Goal: Task Accomplishment & Management: Manage account settings

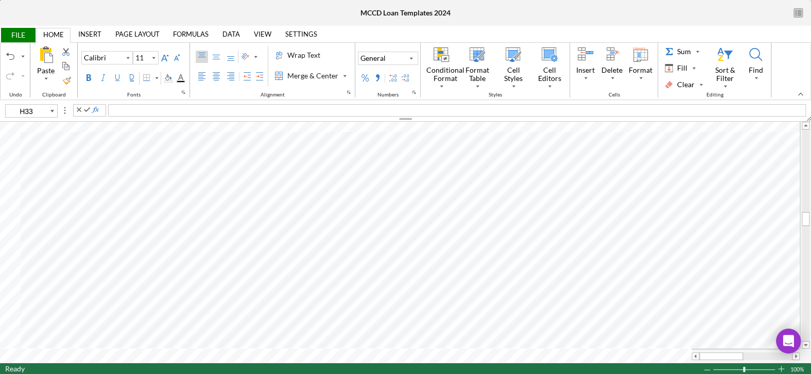
type input "F98"
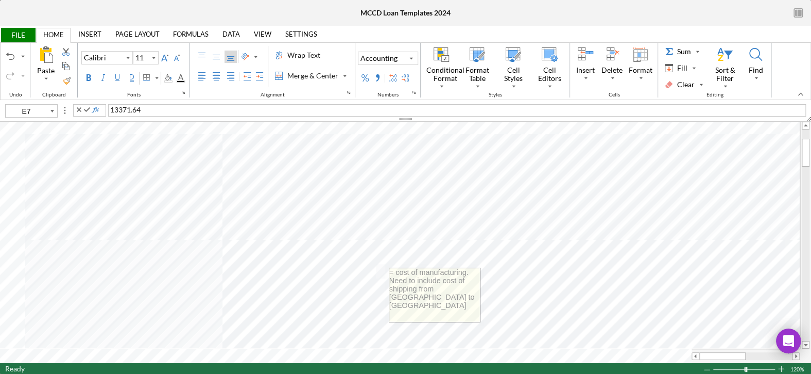
type input "E11"
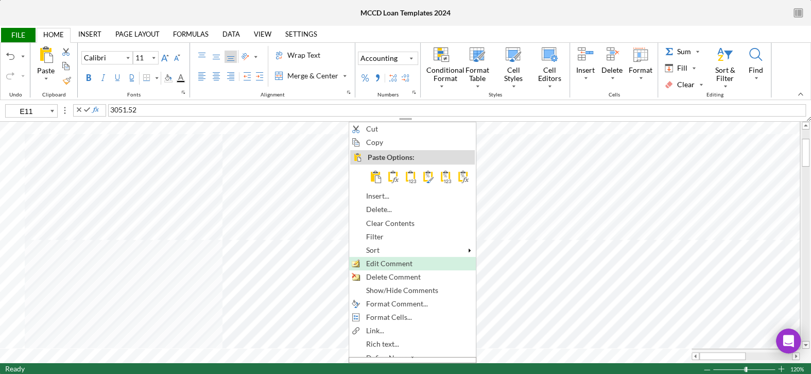
click at [379, 261] on span "Edit Comment" at bounding box center [395, 263] width 58 height 8
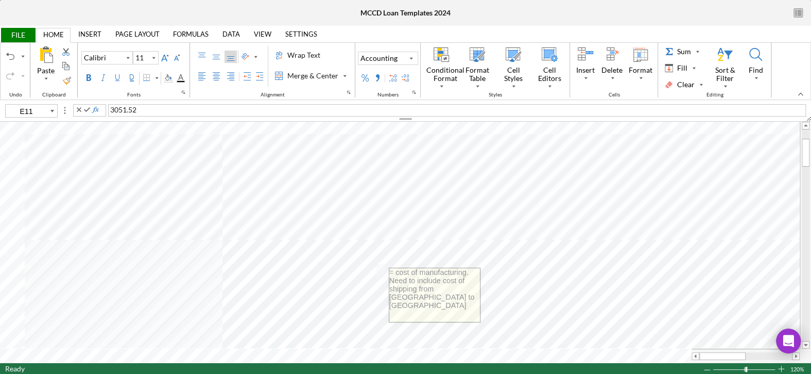
drag, startPoint x: 470, startPoint y: 279, endPoint x: 466, endPoint y: 271, distance: 8.8
click at [466, 271] on textarea "= cost of manufacturing. Need to include cost of shipping from [GEOGRAPHIC_DATA…" at bounding box center [434, 295] width 91 height 54
type textarea "= cost of manufacturing + shipping from [GEOGRAPHIC_DATA] to [GEOGRAPHIC_DATA]"
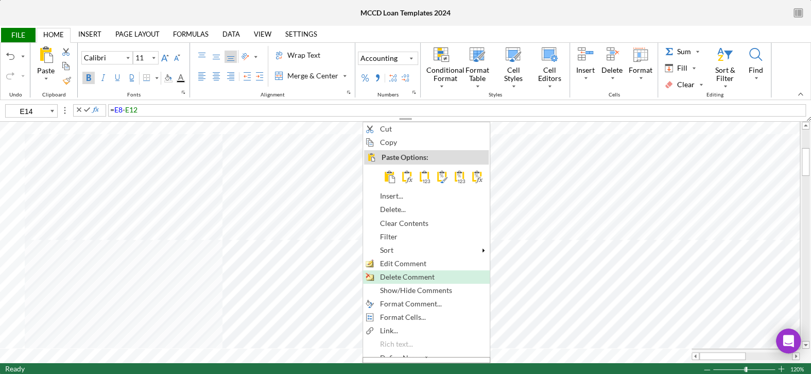
click at [387, 273] on span "Delete Comment" at bounding box center [413, 277] width 66 height 8
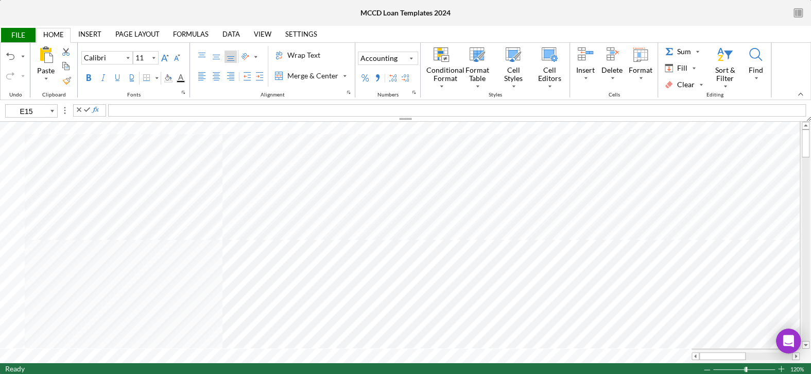
type input "G4"
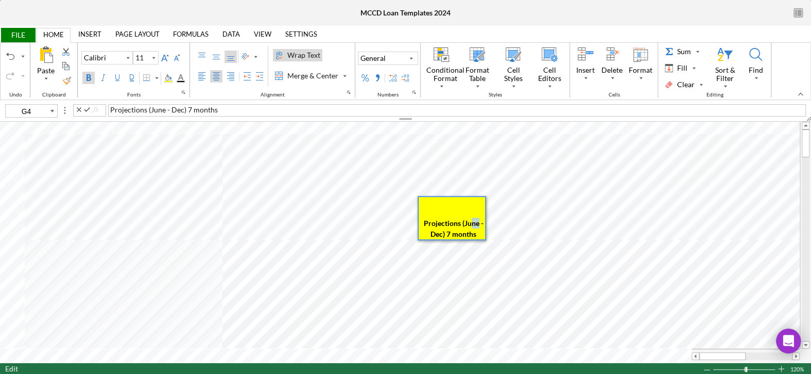
click at [473, 221] on span "Projections (June - Dec) 7 months" at bounding box center [454, 228] width 61 height 20
click at [448, 228] on span "Projections (July - Dec) 7 months" at bounding box center [454, 228] width 59 height 20
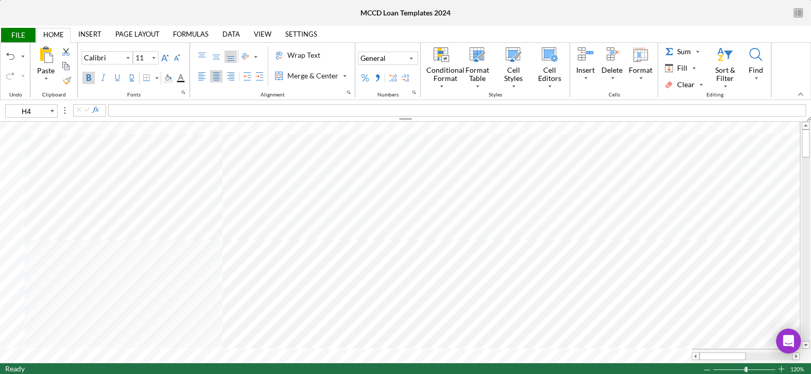
type input "E4"
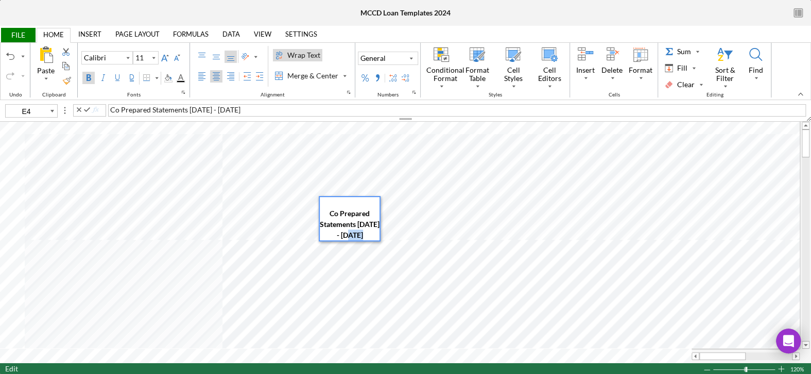
drag, startPoint x: 348, startPoint y: 234, endPoint x: 326, endPoint y: 236, distance: 22.2
click at [326, 236] on div "Co Prepared Statements [DATE] - [DATE]" at bounding box center [350, 218] width 60 height 43
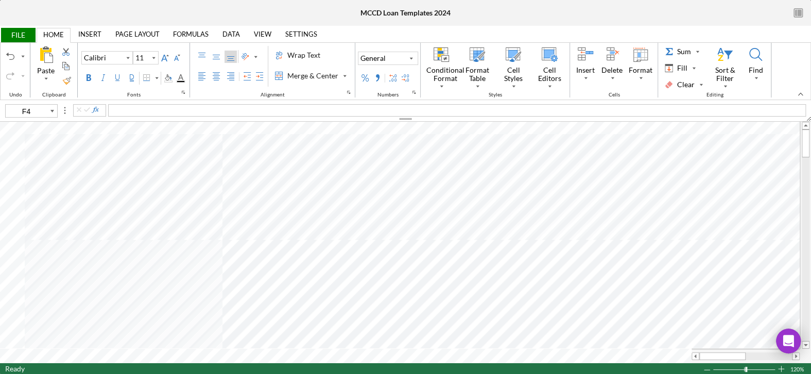
type input "E7"
click at [174, 111] on div "13371.64" at bounding box center [457, 110] width 698 height 12
click at [110, 108] on span "13371.64" at bounding box center [125, 109] width 30 height 9
click at [146, 106] on div "= 13371.64" at bounding box center [457, 110] width 698 height 12
drag, startPoint x: 175, startPoint y: 111, endPoint x: 149, endPoint y: 114, distance: 25.9
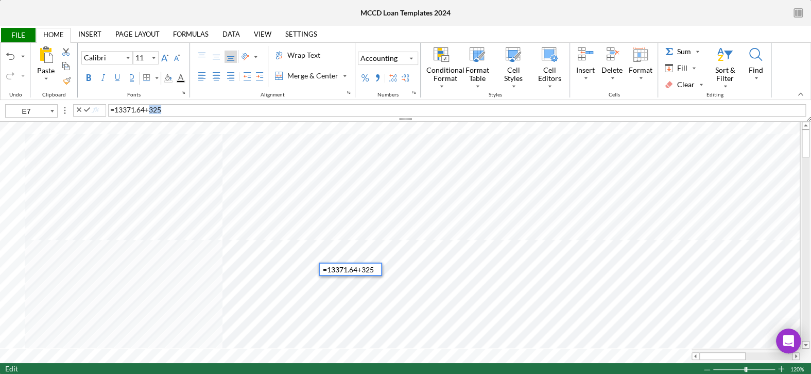
click at [149, 114] on div "= 13371.64 + 325" at bounding box center [457, 110] width 698 height 12
click at [147, 109] on div "3051.52" at bounding box center [457, 110] width 698 height 12
click at [109, 109] on div "3051.52+325" at bounding box center [457, 110] width 698 height 12
click at [197, 109] on div "= 5609.72 + 7.04 + 1.99" at bounding box center [457, 110] width 698 height 12
click at [160, 108] on div "700.28" at bounding box center [457, 110] width 698 height 12
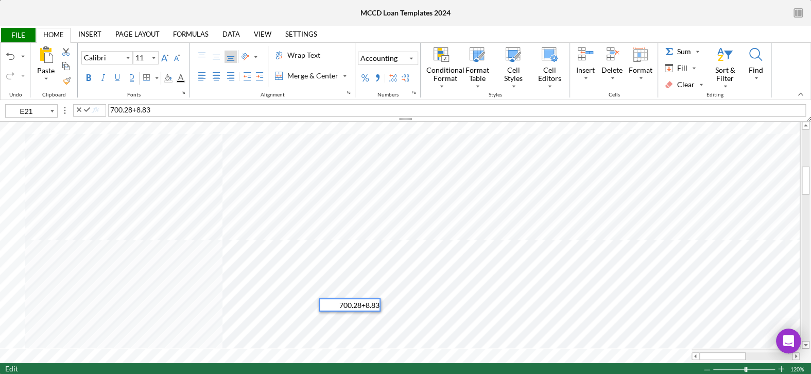
click at [111, 110] on span "700.28+8.83" at bounding box center [130, 109] width 40 height 9
click at [228, 108] on div "= 29.33 + 24.47 + 1086.11 + 4092.33" at bounding box center [457, 110] width 698 height 12
click at [263, 109] on div "= 29.33 + 24.47 + 1086.11 + 4092.33 + 295.04" at bounding box center [457, 110] width 698 height 12
click at [409, 59] on div "Number Format" at bounding box center [411, 58] width 5 height 12
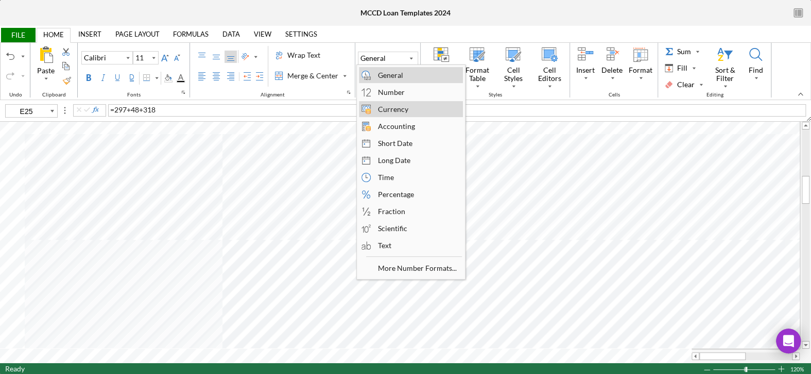
click at [393, 106] on div "Currency" at bounding box center [393, 109] width 41 height 14
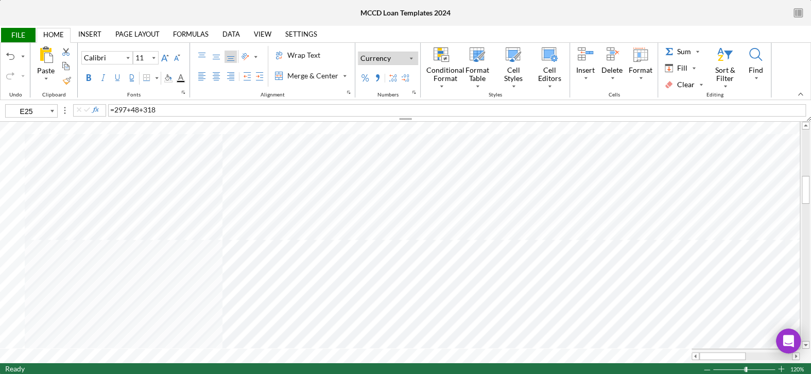
click at [404, 57] on div "Currency" at bounding box center [388, 58] width 59 height 12
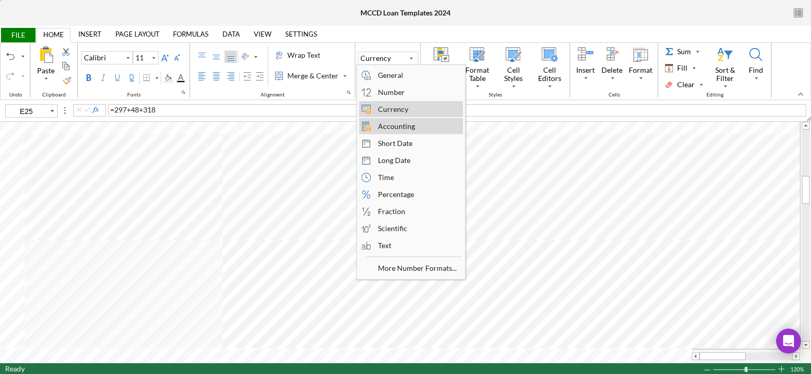
click at [396, 122] on div "Accounting" at bounding box center [396, 126] width 47 height 14
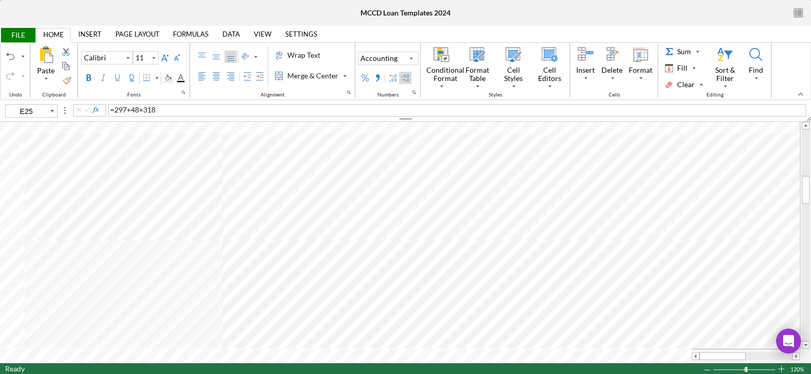
click at [404, 75] on div "Decrease Decimal" at bounding box center [405, 78] width 8 height 8
click at [164, 112] on div "= 297 + 48 + 318" at bounding box center [457, 110] width 698 height 12
click at [108, 108] on div "411.84" at bounding box center [457, 110] width 698 height 12
click at [141, 109] on div "= 411.84" at bounding box center [457, 110] width 698 height 12
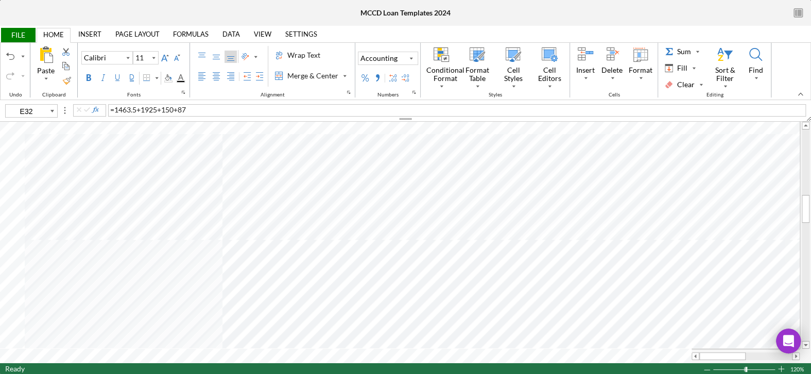
click at [198, 108] on div "= 1463.5 + 1925 + 150 + 87" at bounding box center [457, 110] width 698 height 12
click at [206, 107] on div "= 5609.72 + 7.04 + 1.99 + 312.24" at bounding box center [457, 110] width 698 height 12
type input "G16"
type input "10"
type input "G7"
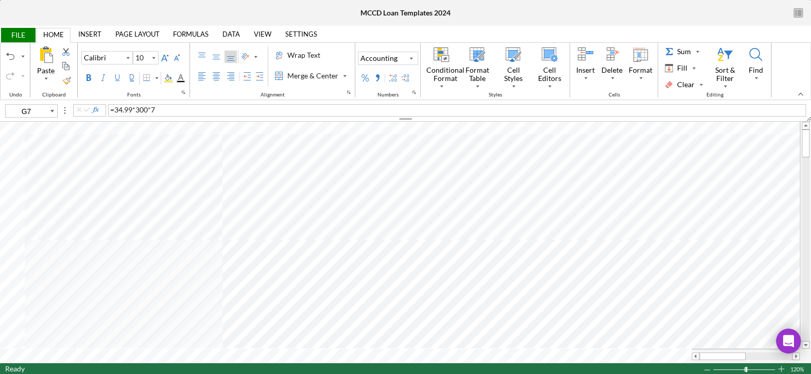
type input "11"
type input "J12"
type input "11"
type input "G6"
type input "10"
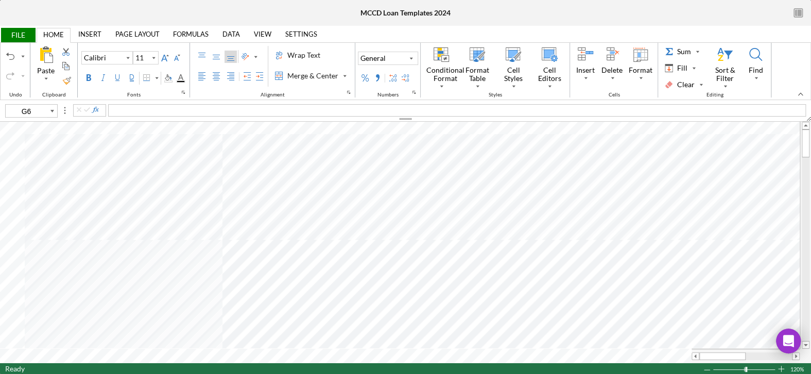
type input "G7"
type input "11"
click at [135, 107] on span "%" at bounding box center [138, 109] width 6 height 9
type input "G12"
type input "10"
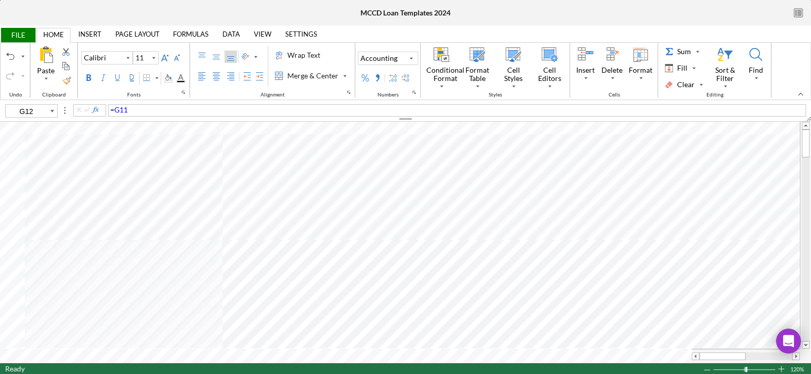
type input "G7"
click at [156, 108] on div "= 34.99 * 300 * 7" at bounding box center [457, 110] width 698 height 12
type input "11"
type input "G8"
type input "10"
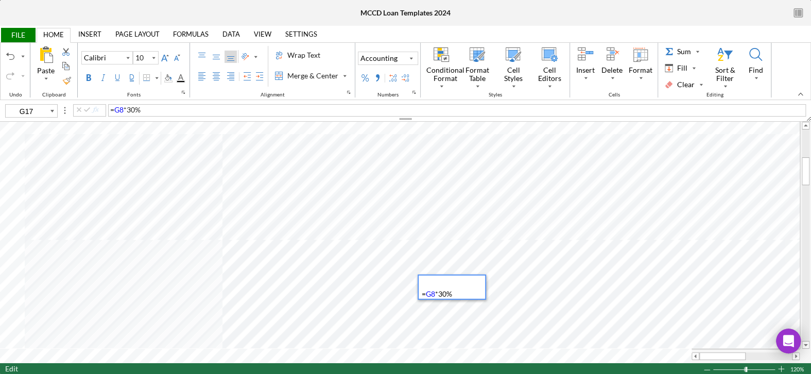
click at [131, 108] on span "30" at bounding box center [131, 109] width 8 height 9
type input "G18"
type input "11"
type input "G21"
type input "10"
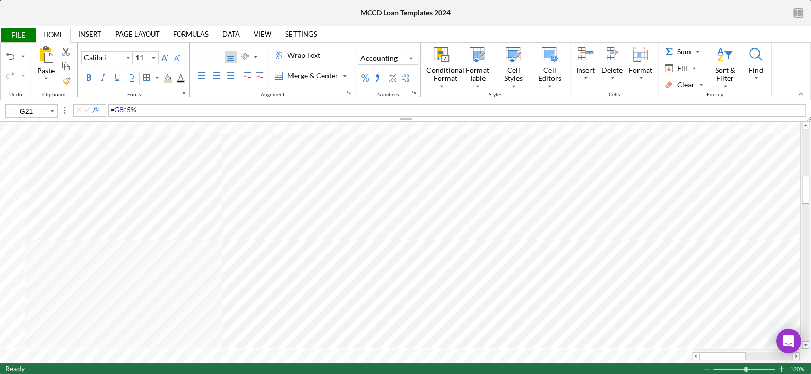
type input "G24"
type input "11"
type input "G25"
type input "10"
type input "G29"
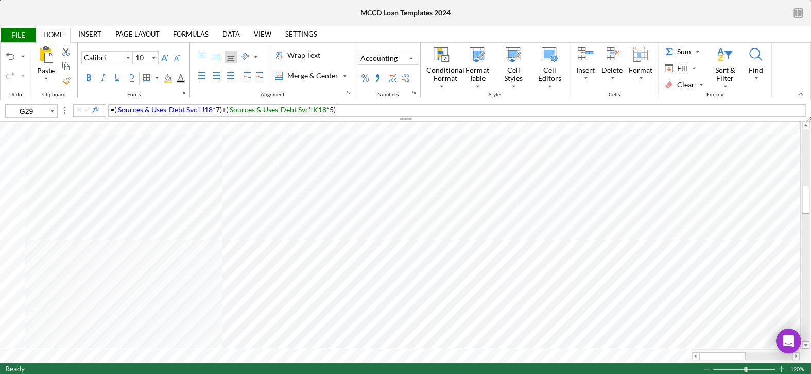
type input "11"
type input "E29"
type input "10"
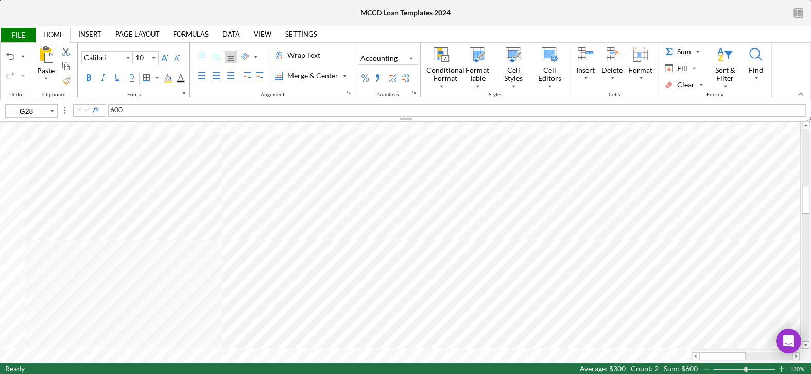
type input "G28"
click at [166, 79] on div "Background Color" at bounding box center [168, 78] width 8 height 8
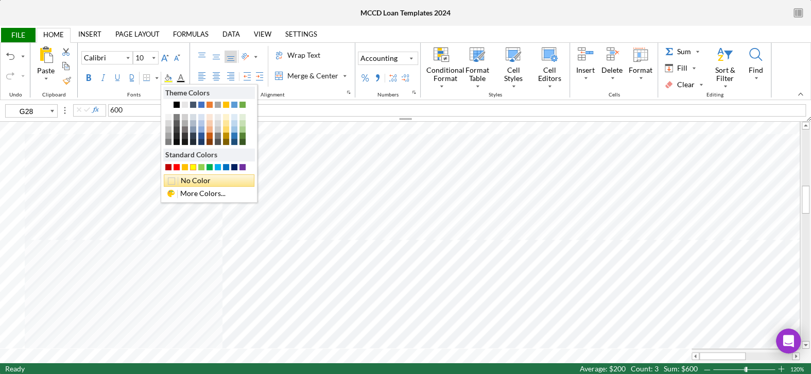
click at [203, 179] on div "No Color" at bounding box center [209, 180] width 91 height 12
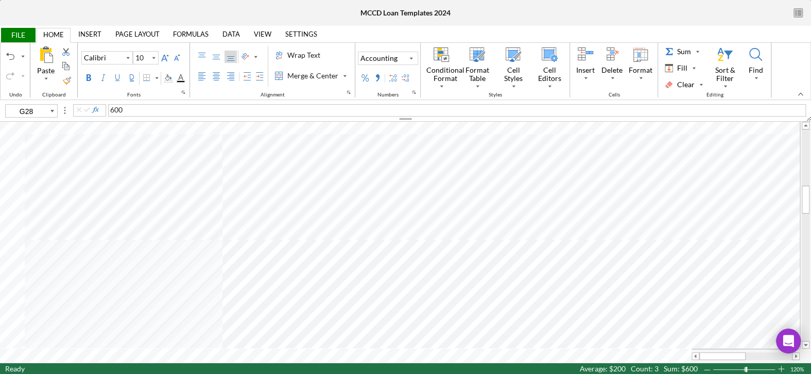
type input "11"
type input "G25"
type input "10"
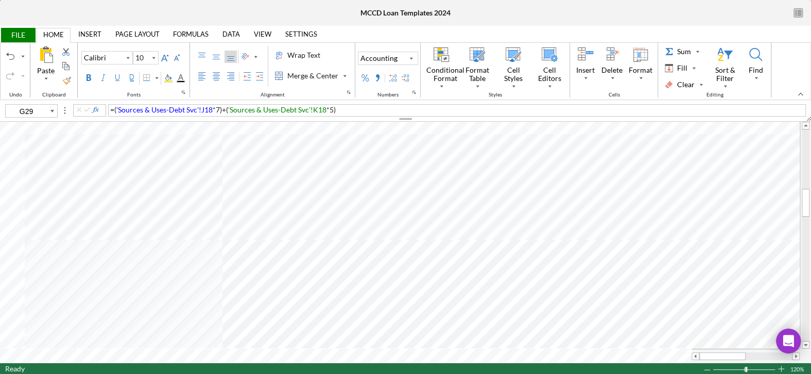
type input "G28"
type input "11"
type input "H24"
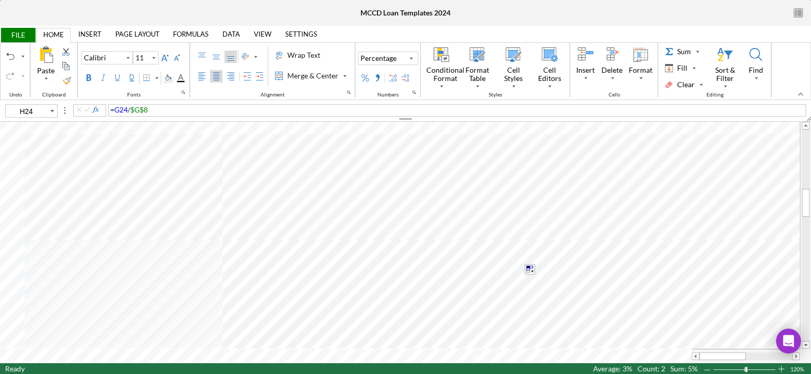
type input "10"
type input "G26"
type input "11"
type input "G25"
click at [172, 77] on div "Background Color" at bounding box center [168, 78] width 12 height 12
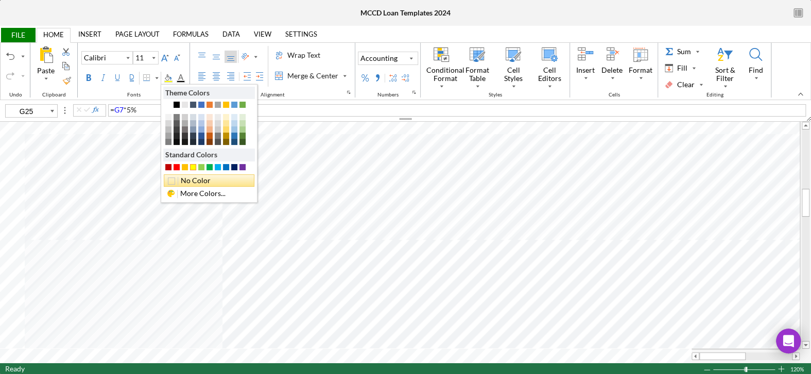
click at [181, 176] on div "No Color" at bounding box center [209, 180] width 91 height 12
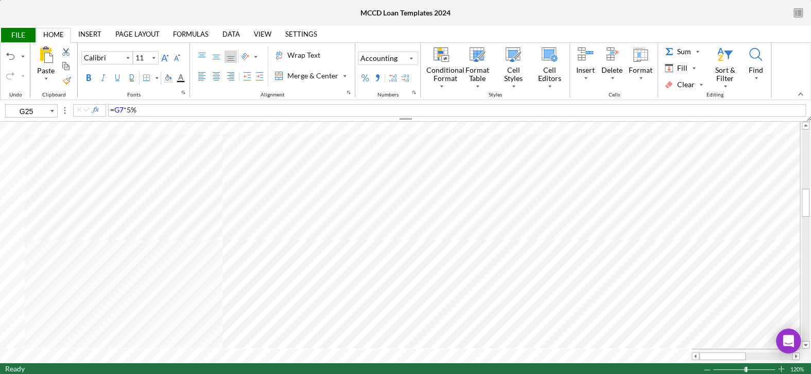
type input "10"
type input "G26"
type input "11"
type input "G25"
type input "10"
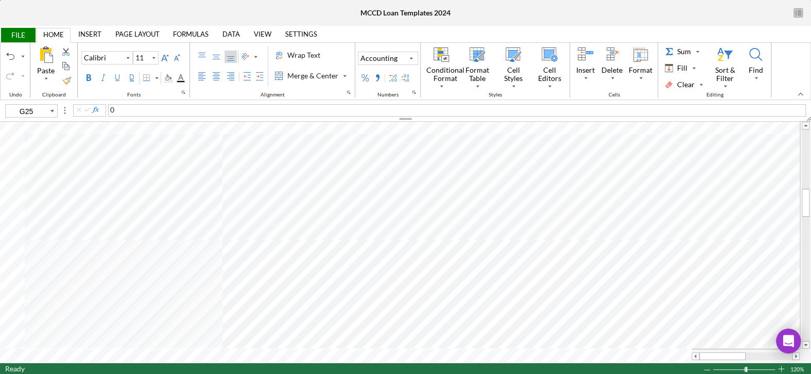
type input "G26"
type input "11"
type input "G25"
type input "10"
type input "G24"
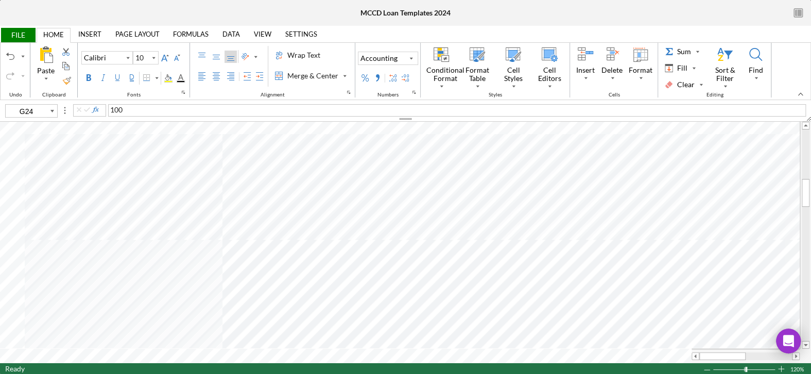
type input "11"
click at [167, 80] on div "Background Color" at bounding box center [168, 81] width 8 height 2
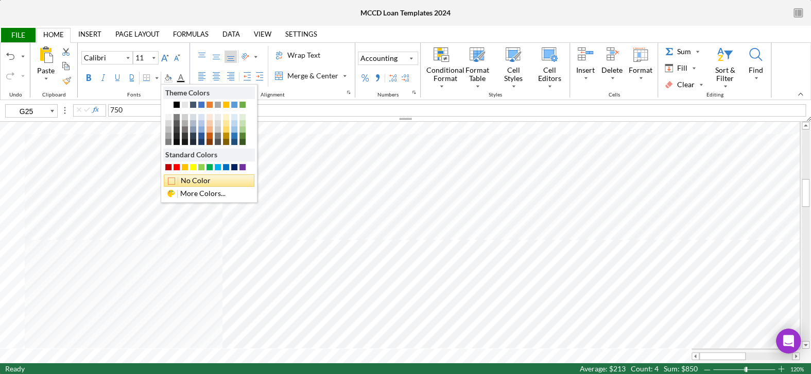
click at [196, 178] on div "No Color" at bounding box center [209, 180] width 91 height 12
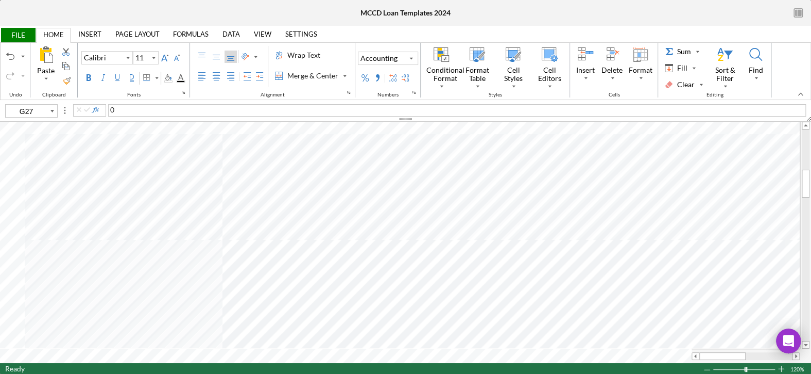
type input "G21"
click at [171, 76] on div "Background Color" at bounding box center [168, 78] width 8 height 8
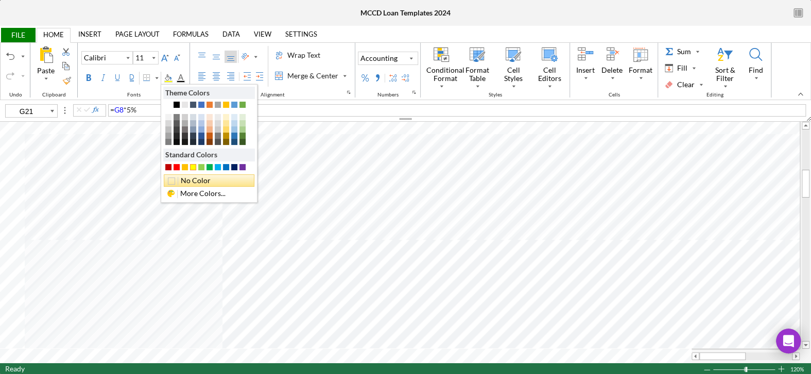
click at [195, 177] on div "No Color" at bounding box center [209, 180] width 91 height 12
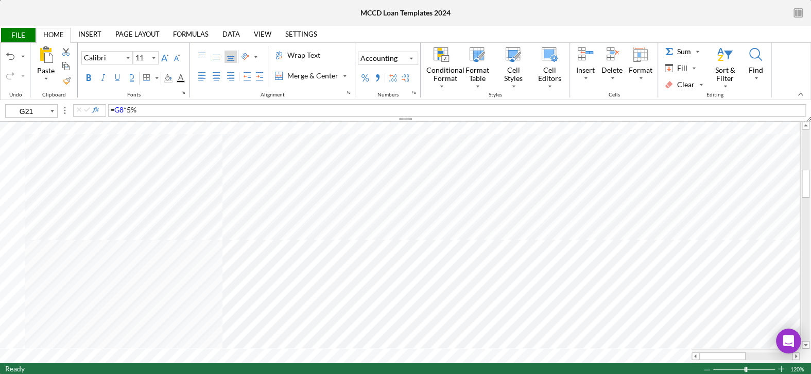
type input "10"
type input "G20"
click at [168, 79] on div "Background Color" at bounding box center [168, 78] width 8 height 8
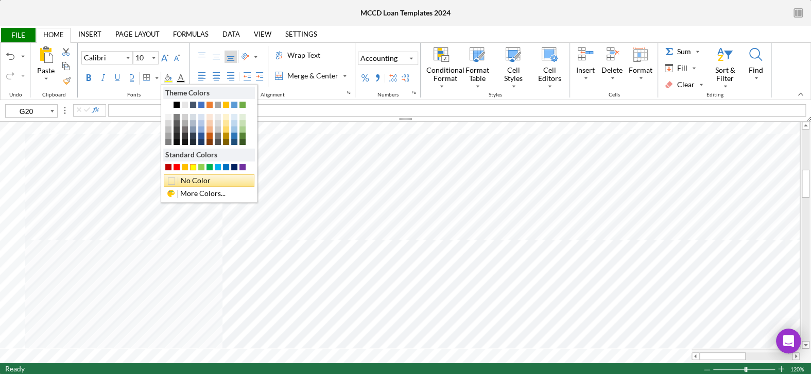
click at [192, 175] on div "No Color" at bounding box center [209, 180] width 91 height 12
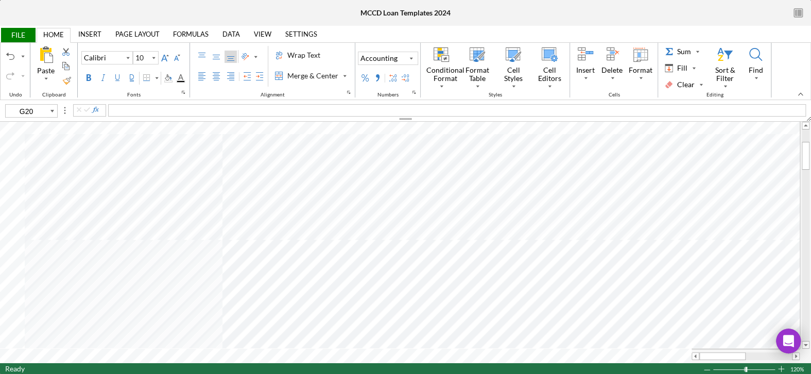
type input "11"
click at [168, 80] on div "Background Color" at bounding box center [168, 81] width 8 height 2
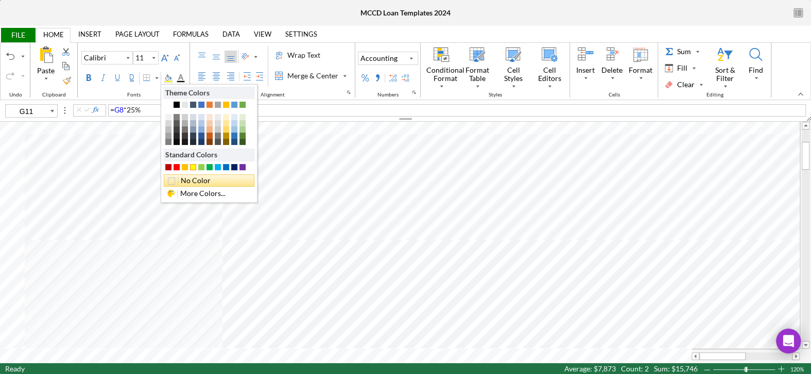
click at [194, 175] on div "No Color" at bounding box center [209, 180] width 91 height 12
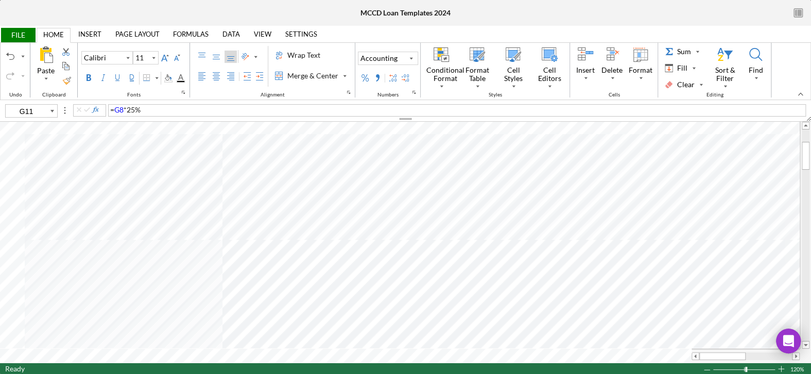
click at [138, 108] on span "= G8 * 25 %" at bounding box center [125, 109] width 30 height 9
type input "G16"
type input "10"
type input "G29"
type input "11"
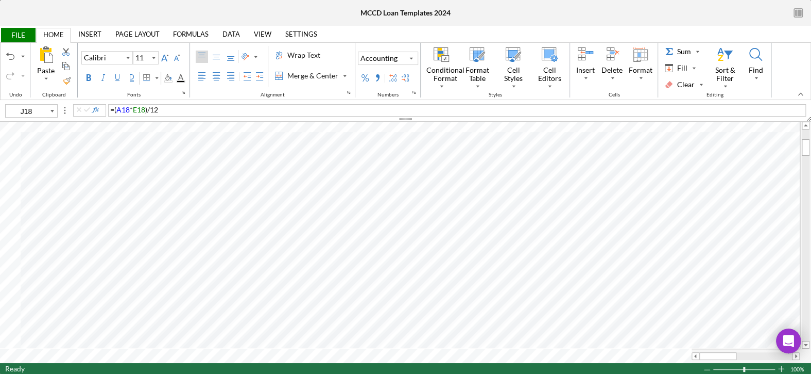
click at [121, 109] on span "A18" at bounding box center [122, 109] width 13 height 9
type input "J19"
click at [218, 111] on span "7" at bounding box center [218, 109] width 4 height 9
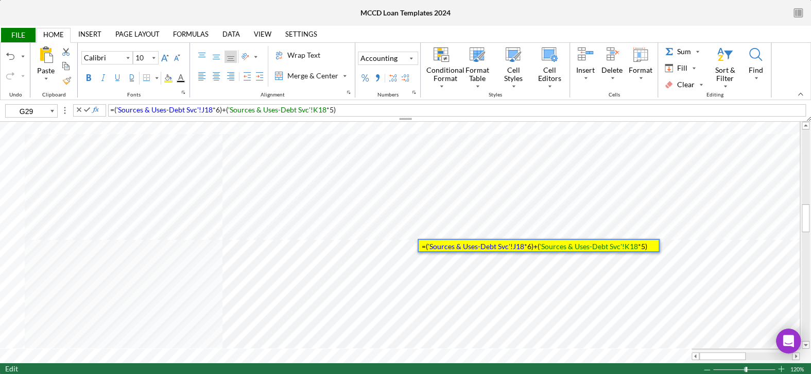
type input "11"
type input "G30"
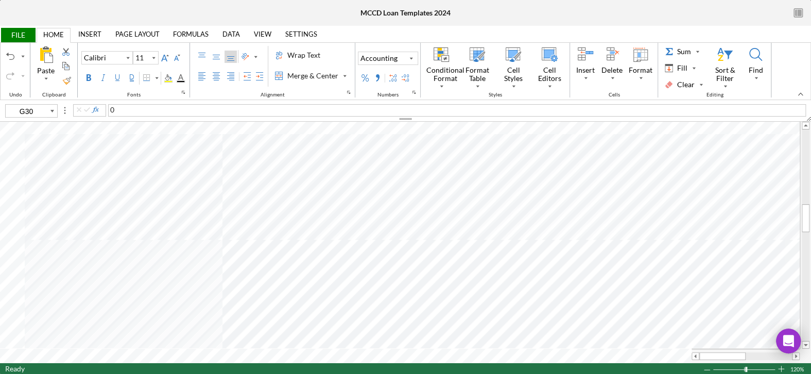
type input "10"
type input "G29"
type input "11"
type input "K18"
click at [124, 109] on span "A13" at bounding box center [122, 109] width 13 height 9
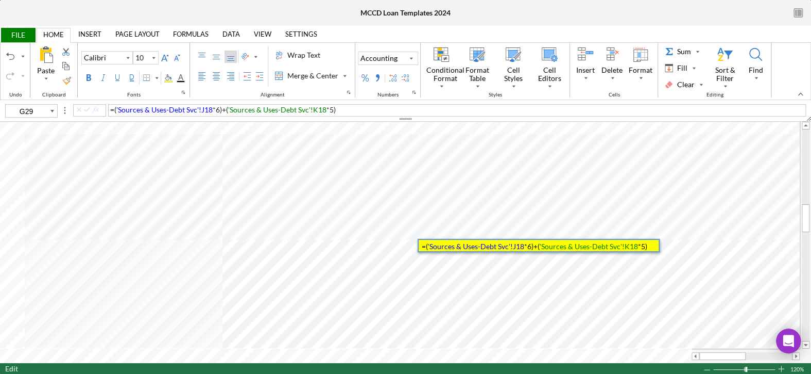
click at [334, 108] on span ")" at bounding box center [335, 109] width 2 height 9
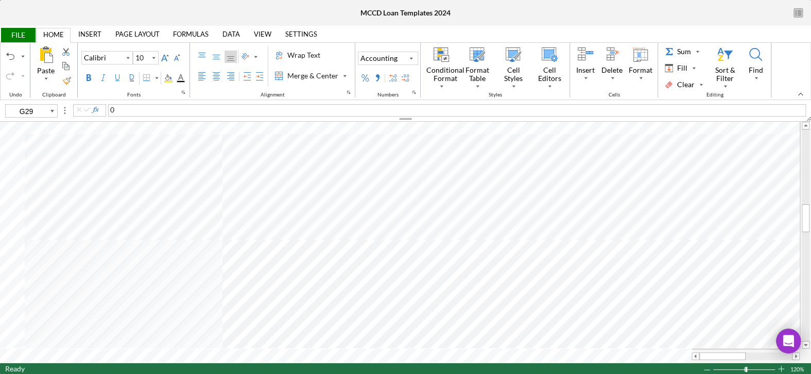
type input "11"
type input "G30"
type input "10"
type input "G29"
click at [172, 77] on div "Background Color" at bounding box center [168, 78] width 12 height 12
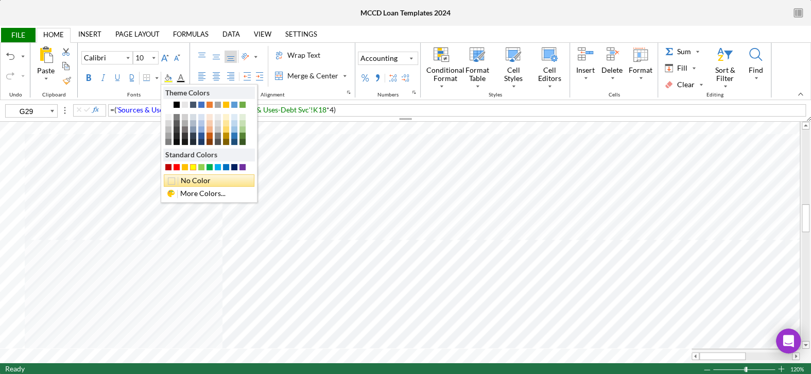
click at [189, 180] on div "No Color" at bounding box center [209, 180] width 91 height 12
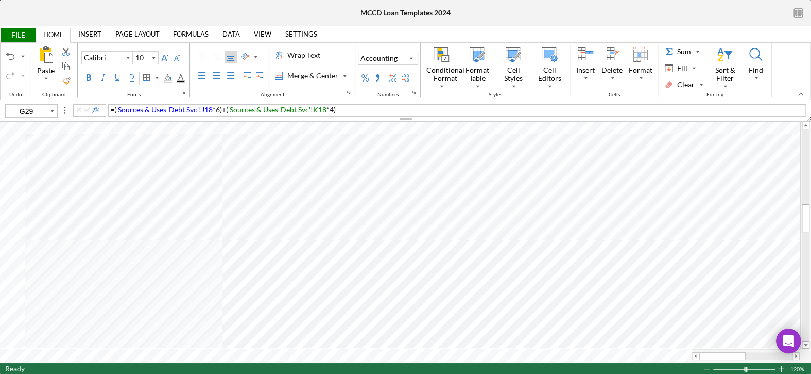
type input "11"
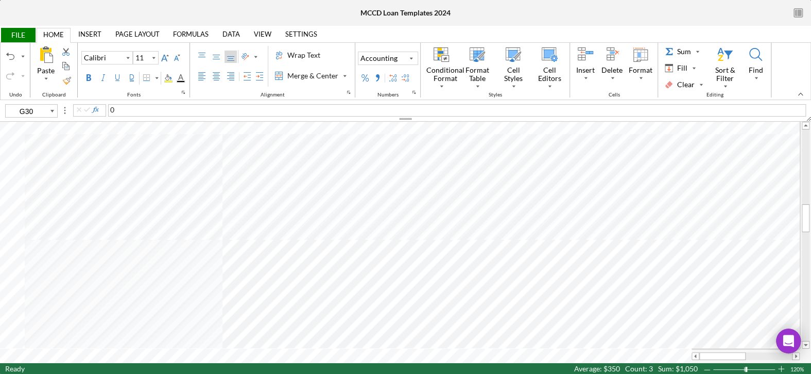
type input "G30"
click at [171, 80] on div "Background Color" at bounding box center [168, 81] width 8 height 2
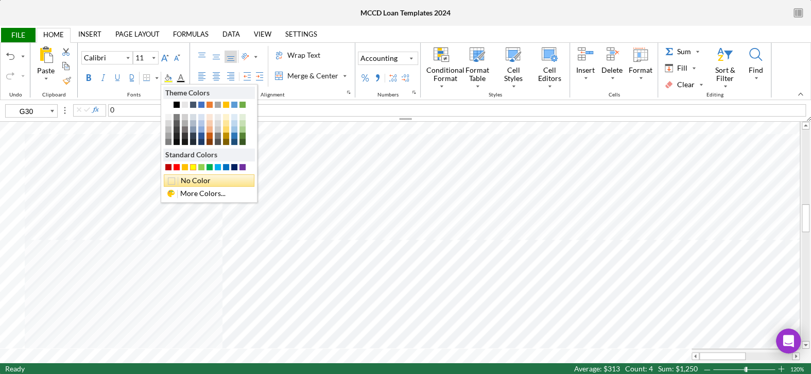
click at [203, 176] on div "No Color" at bounding box center [209, 180] width 91 height 12
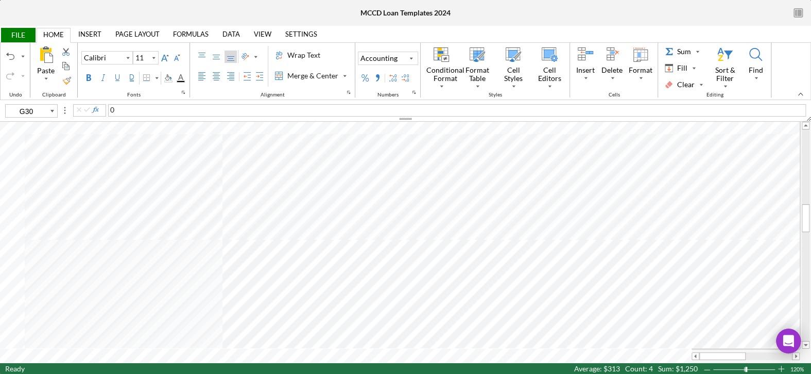
type input "10"
type input "G34"
type input "11"
click at [166, 78] on div "Background Color" at bounding box center [168, 78] width 8 height 8
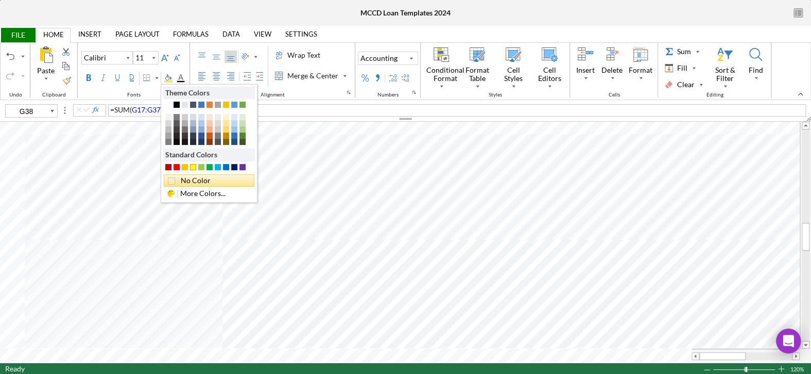
click at [182, 180] on div "No Color" at bounding box center [209, 180] width 91 height 12
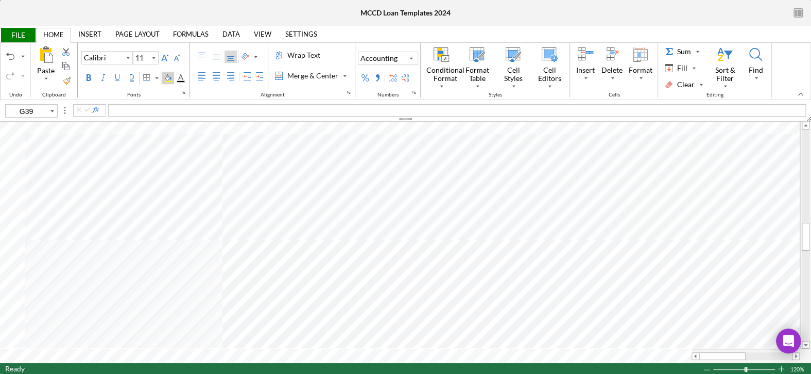
click at [165, 81] on div "Background Color" at bounding box center [168, 81] width 8 height 2
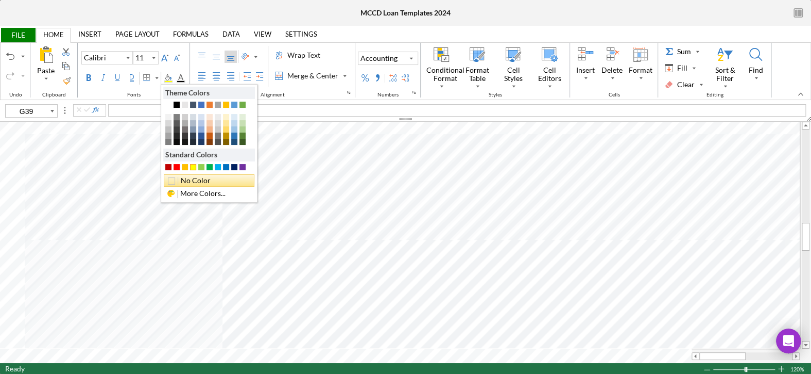
click at [187, 176] on div "No Color" at bounding box center [209, 180] width 91 height 12
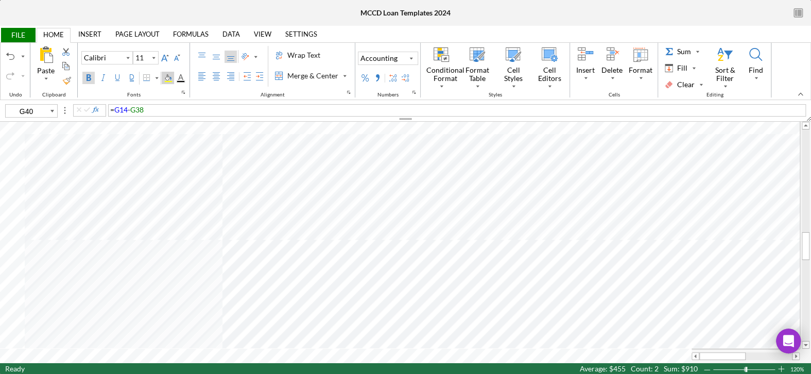
click at [166, 79] on div "Background Color" at bounding box center [168, 78] width 8 height 8
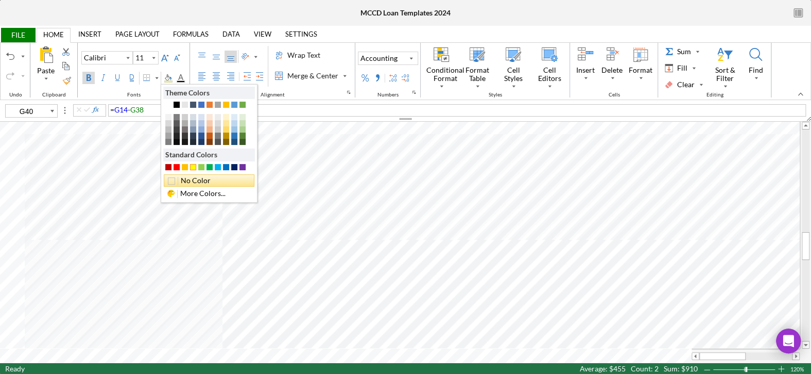
click at [191, 179] on div "No Color" at bounding box center [209, 180] width 91 height 12
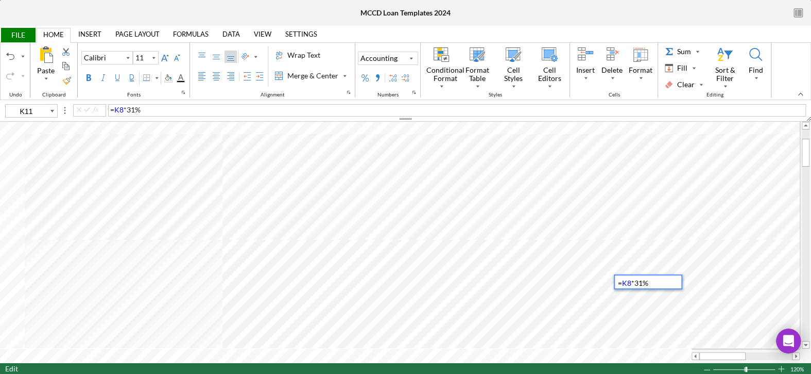
click at [135, 108] on span "%" at bounding box center [138, 109] width 6 height 9
drag, startPoint x: 718, startPoint y: 356, endPoint x: 755, endPoint y: 352, distance: 37.3
click at [755, 352] on div at bounding box center [760, 356] width 46 height 8
click at [697, 358] on span at bounding box center [695, 355] width 7 height 7
click at [697, 357] on span at bounding box center [695, 355] width 7 height 7
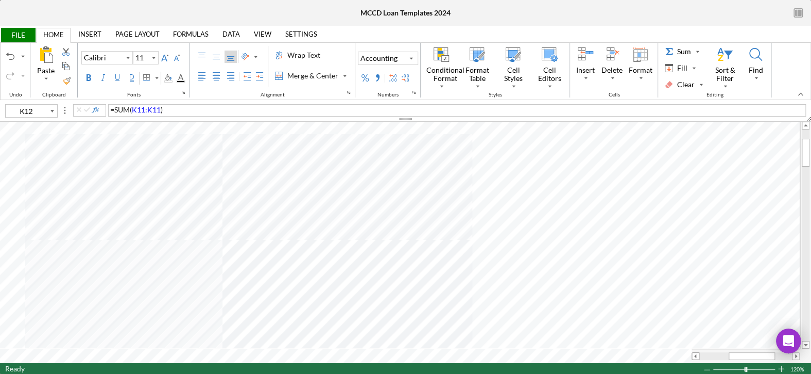
click at [697, 357] on span at bounding box center [695, 355] width 7 height 7
click at [696, 357] on span at bounding box center [695, 355] width 7 height 7
click at [139, 108] on span "%" at bounding box center [140, 109] width 6 height 9
click at [137, 111] on span "%" at bounding box center [140, 109] width 6 height 9
click at [693, 357] on span at bounding box center [695, 355] width 7 height 7
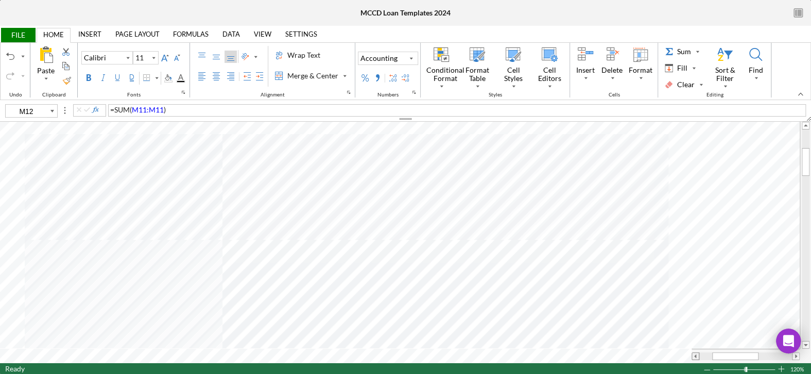
click at [693, 357] on span at bounding box center [695, 355] width 7 height 7
click at [696, 357] on span at bounding box center [695, 355] width 7 height 7
type input "G4"
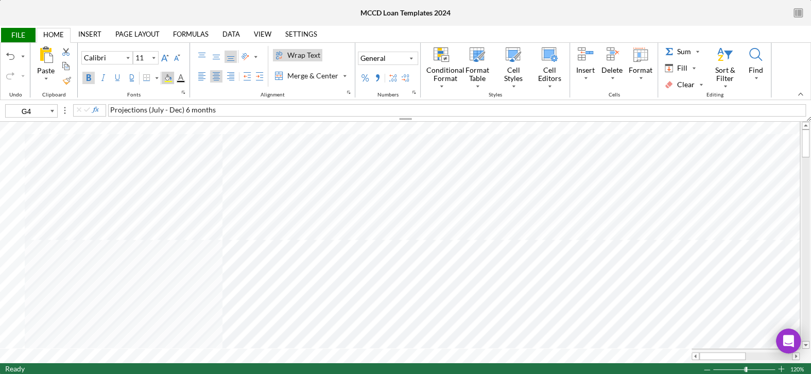
click at [167, 77] on div "Background Color" at bounding box center [168, 78] width 8 height 8
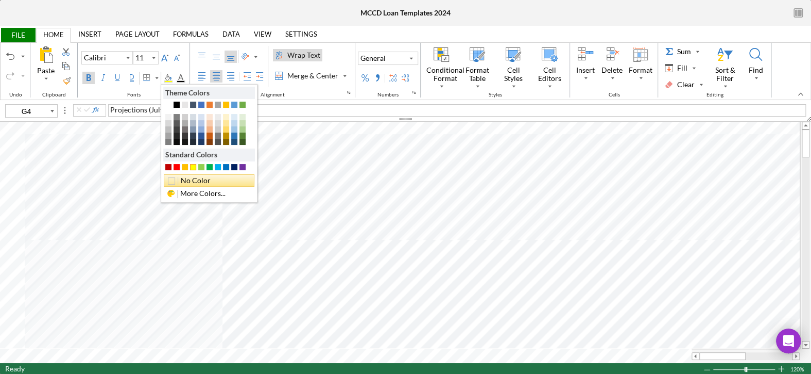
click at [192, 178] on div "No Color" at bounding box center [209, 180] width 91 height 12
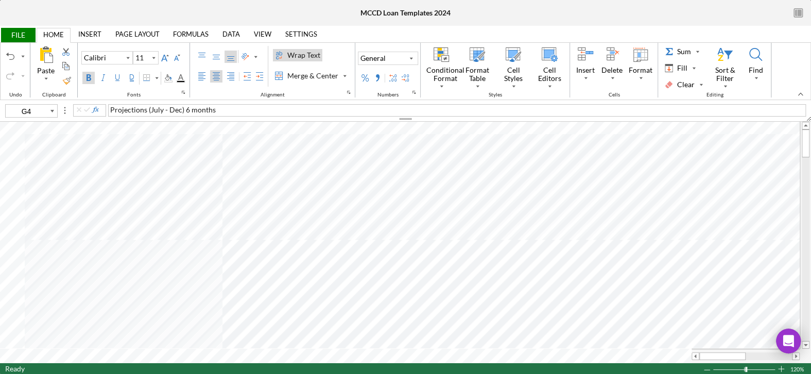
type input "10"
type input "G7"
type input "11"
type input "I7"
type input "10"
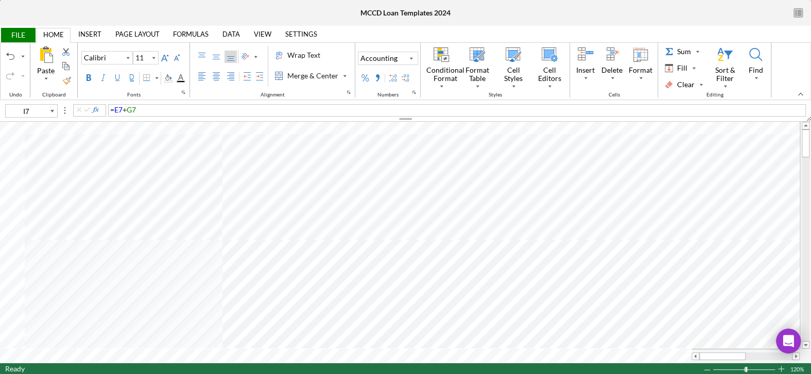
type input "G7"
type input "11"
type input "K7"
type input "10"
type input "G7"
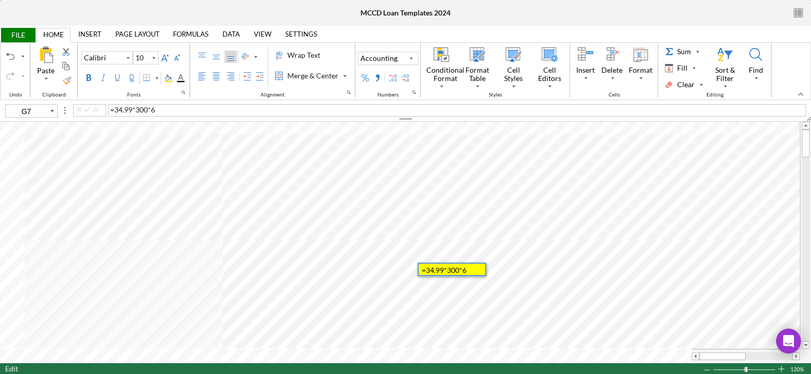
click at [121, 107] on span "34.99" at bounding box center [123, 109] width 18 height 9
type input "11"
type input "E7"
type input "10"
type input "G7"
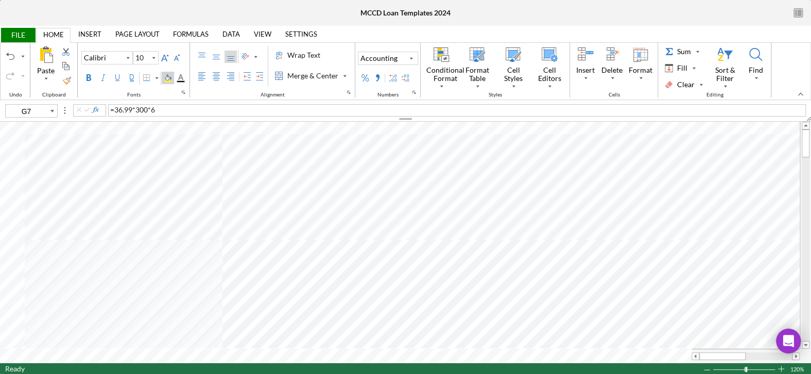
click at [169, 75] on div "Background Color" at bounding box center [168, 78] width 8 height 8
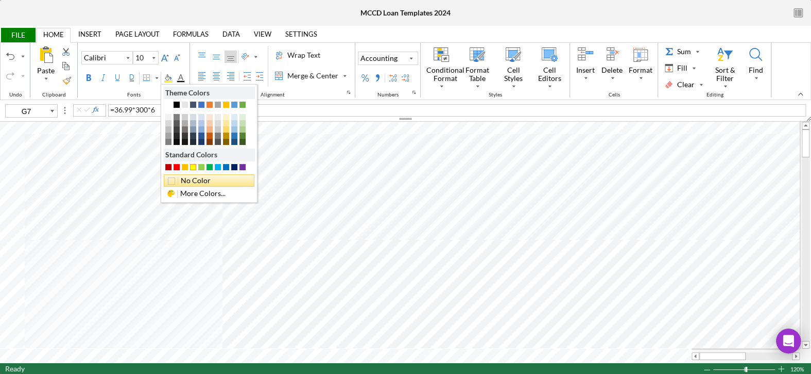
click at [192, 179] on div "No Color" at bounding box center [209, 180] width 91 height 12
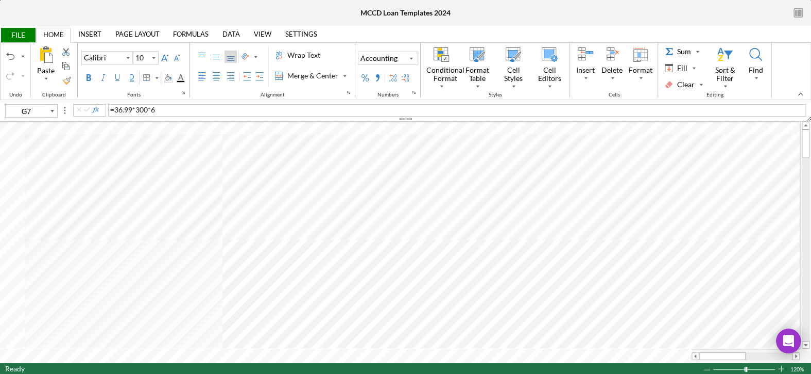
type input "11"
type input "G9"
type input "L18"
type input "B2"
type input "A32"
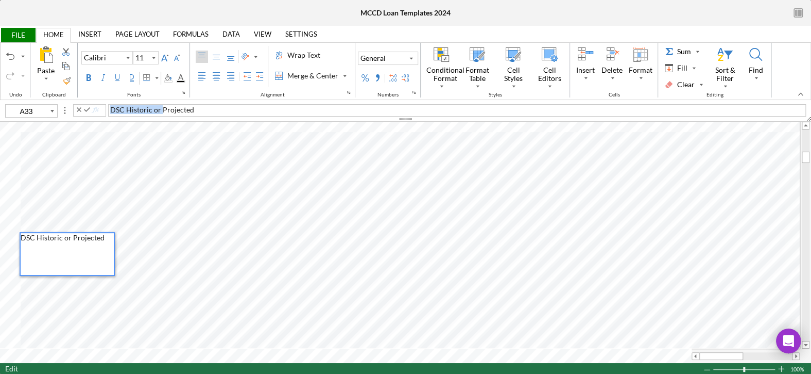
drag, startPoint x: 160, startPoint y: 110, endPoint x: 92, endPoint y: 116, distance: 68.8
click at [92, 116] on div "A33 DSC Historic or Projected" at bounding box center [405, 113] width 811 height 18
click at [166, 109] on div "2026 Projected" at bounding box center [457, 110] width 698 height 12
type input "B33"
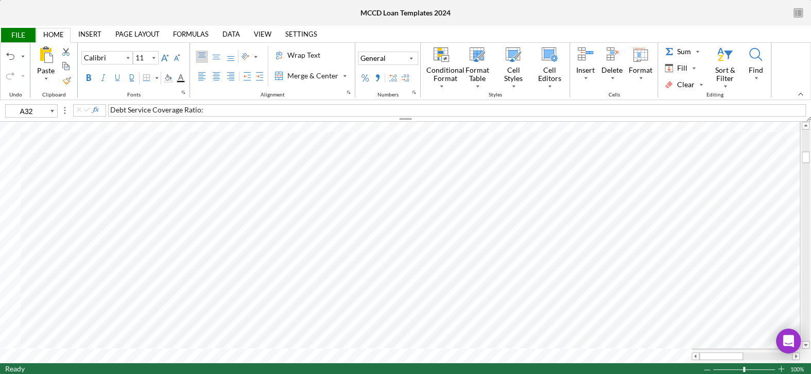
click at [110, 107] on span "Debt Service Coverage Ratio:" at bounding box center [156, 109] width 93 height 9
drag, startPoint x: 127, startPoint y: 108, endPoint x: 107, endPoint y: 110, distance: 20.2
click at [107, 110] on div "A32 2025 Debt Service Coverage Ratio:" at bounding box center [408, 110] width 806 height 12
click at [200, 110] on span "Debt Service Coverage Ratio:" at bounding box center [156, 109] width 93 height 9
click at [203, 109] on div "Debt Service Coverage Ratio:" at bounding box center [457, 110] width 698 height 12
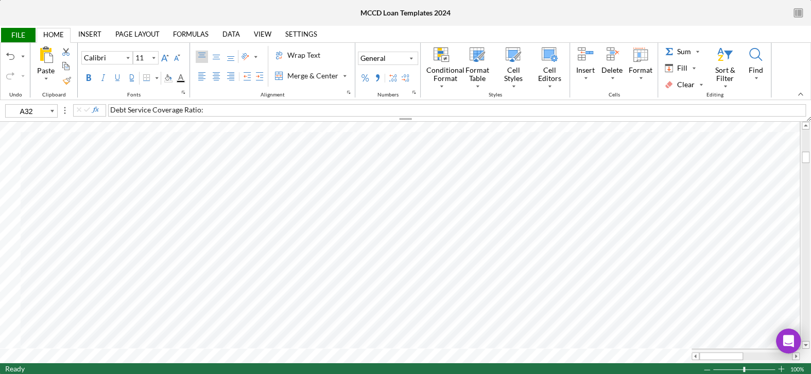
drag, startPoint x: 199, startPoint y: 108, endPoint x: 223, endPoint y: 109, distance: 23.7
click at [201, 108] on span "Debt Service Coverage Ratio:" at bounding box center [156, 109] width 93 height 9
click at [287, 58] on div "Wrap Text" at bounding box center [303, 55] width 37 height 10
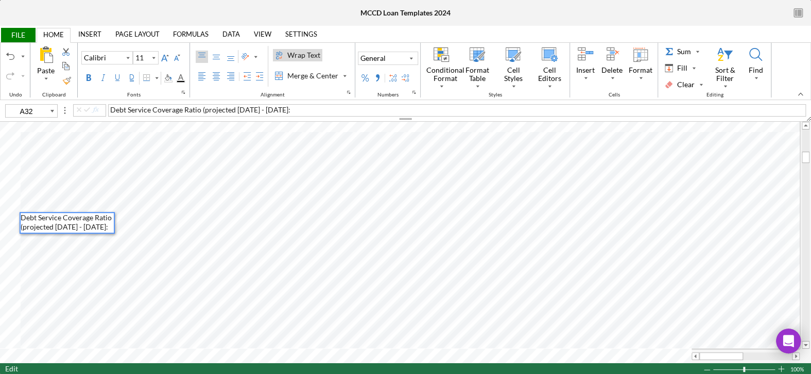
click at [285, 106] on span "Debt Service Coverage Ratio (projected [DATE] - [DATE]:" at bounding box center [200, 109] width 180 height 9
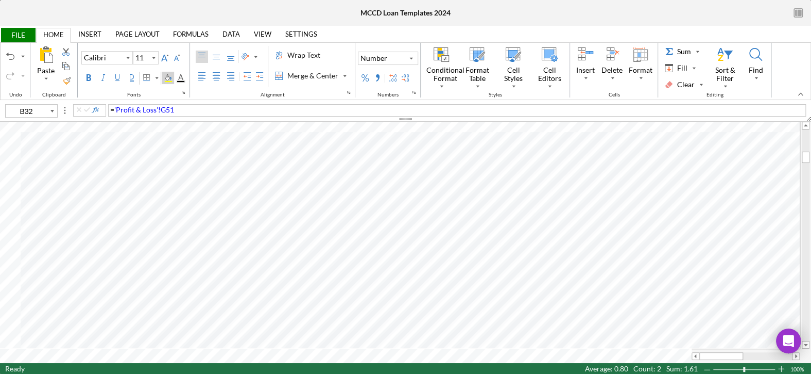
click at [169, 80] on div "Background Color" at bounding box center [168, 81] width 8 height 2
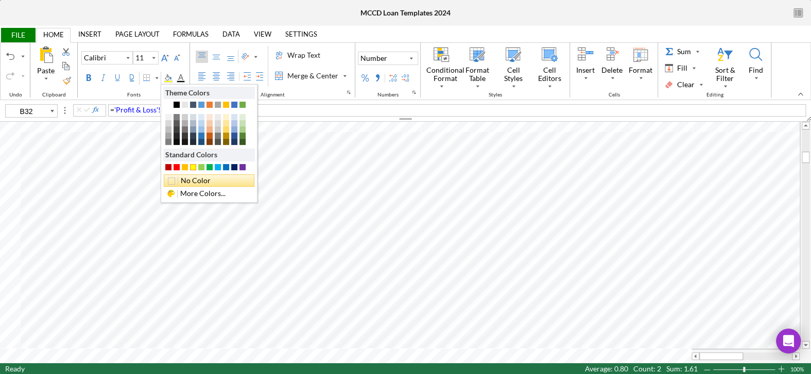
click at [195, 179] on div "No Color" at bounding box center [209, 180] width 91 height 12
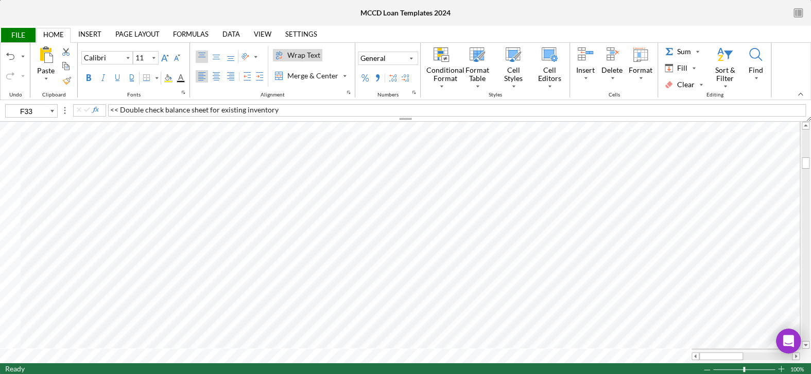
type input "B35"
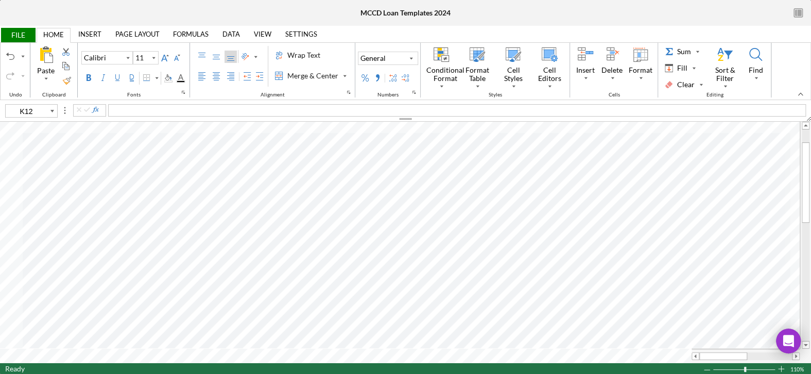
type input "10"
type input "F17"
type input "11"
type input "E33"
type input "C5"
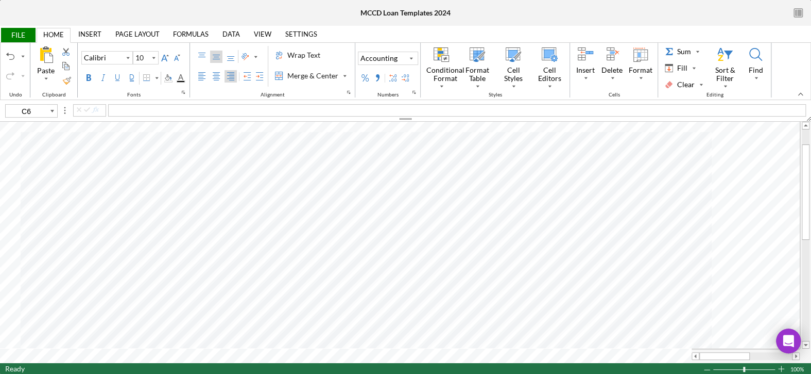
type input "11"
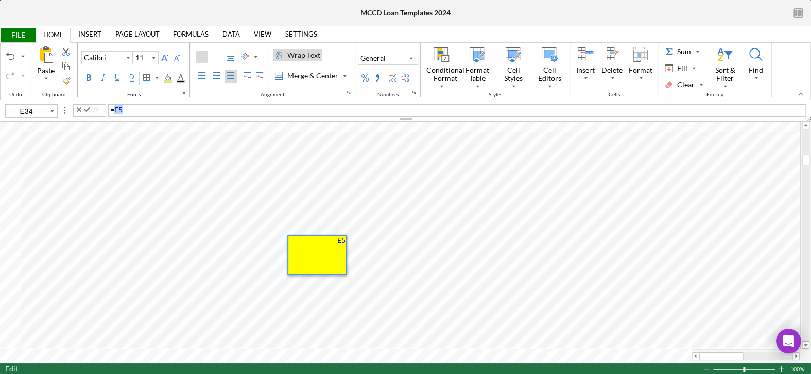
drag, startPoint x: 124, startPoint y: 109, endPoint x: 112, endPoint y: 110, distance: 11.4
click at [112, 110] on div "= E5" at bounding box center [457, 110] width 698 height 12
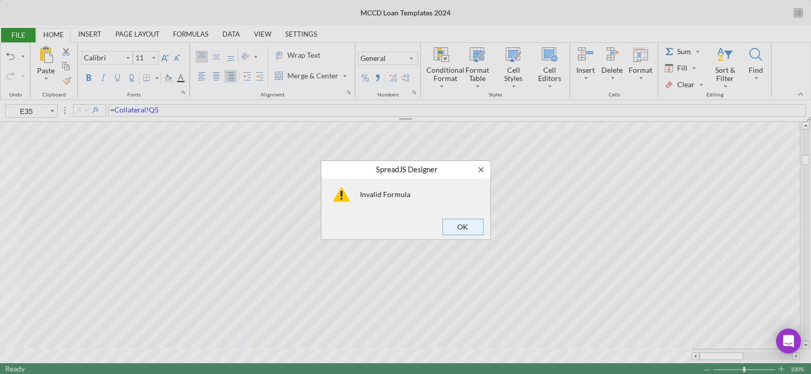
click at [456, 224] on span "OK" at bounding box center [463, 226] width 34 height 14
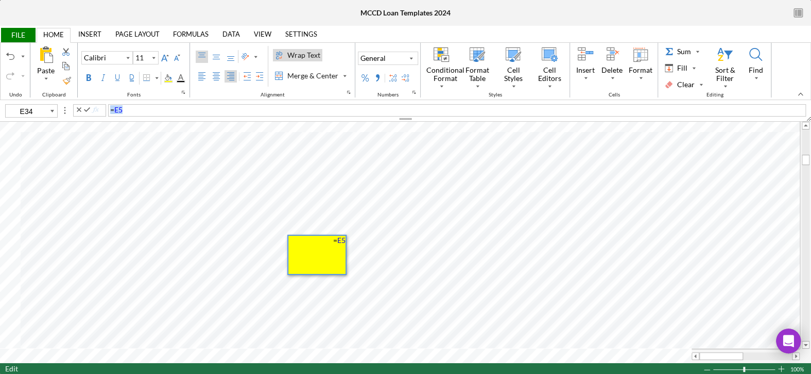
drag, startPoint x: 127, startPoint y: 110, endPoint x: 105, endPoint y: 109, distance: 22.2
click at [105, 109] on div "E34 = E5" at bounding box center [408, 110] width 806 height 12
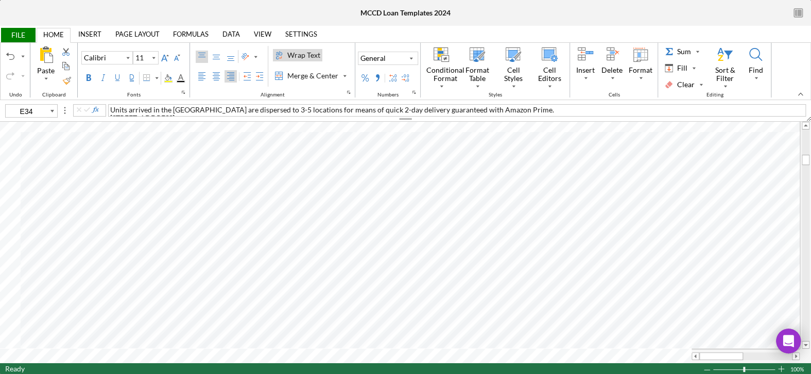
type input "E34"
click at [298, 75] on div "Merge & Center" at bounding box center [312, 76] width 55 height 10
click at [201, 77] on div "Left Align" at bounding box center [202, 76] width 8 height 8
click at [151, 52] on icon at bounding box center [153, 58] width 9 height 12
click at [148, 90] on div "9" at bounding box center [143, 92] width 14 height 14
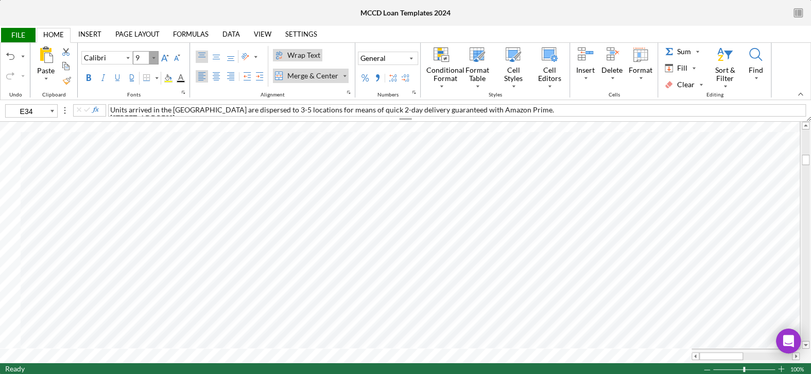
click at [150, 60] on icon at bounding box center [153, 58] width 9 height 12
click at [149, 72] on div "8" at bounding box center [143, 75] width 14 height 14
type input "11"
type input "I37"
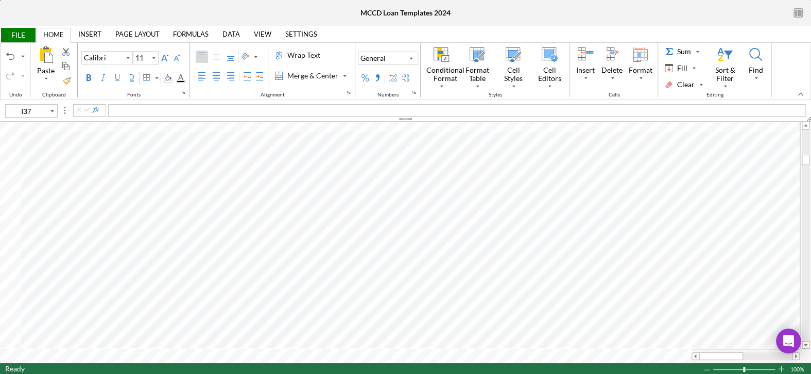
type input "8"
type input "E34"
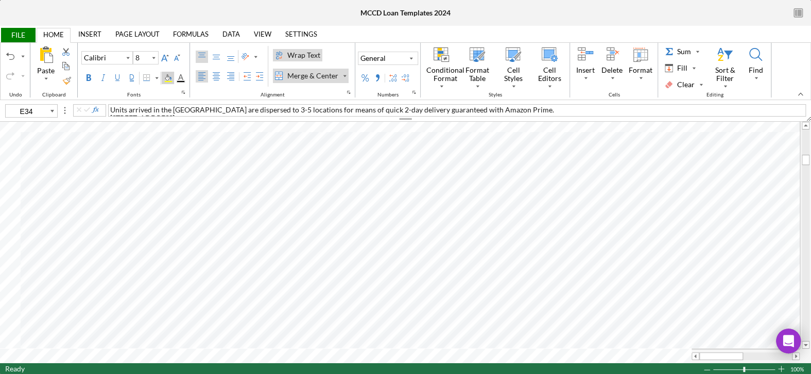
click at [171, 76] on div "Background Color" at bounding box center [168, 78] width 8 height 8
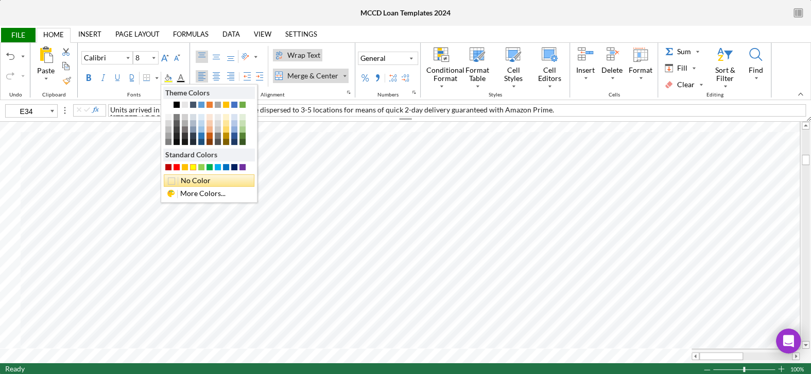
click at [192, 174] on div "No Color" at bounding box center [209, 180] width 91 height 12
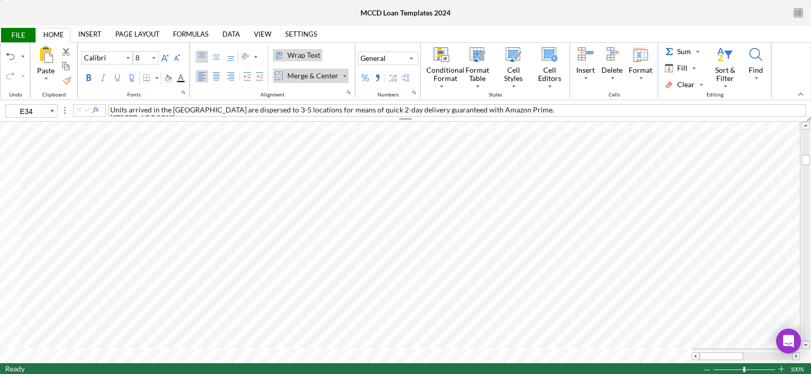
type input "11"
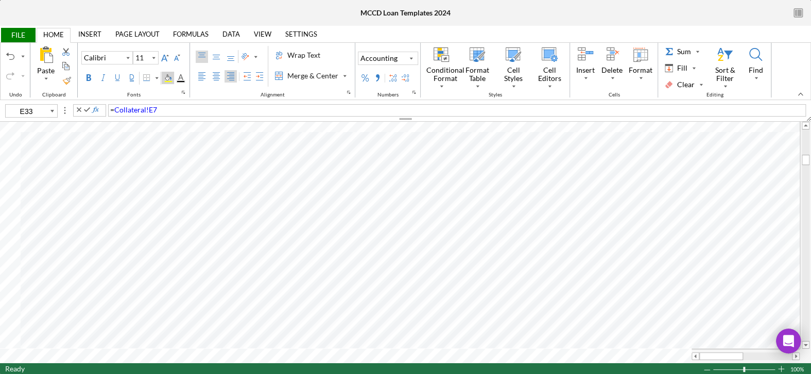
click at [170, 81] on div "Background Color" at bounding box center [168, 81] width 8 height 2
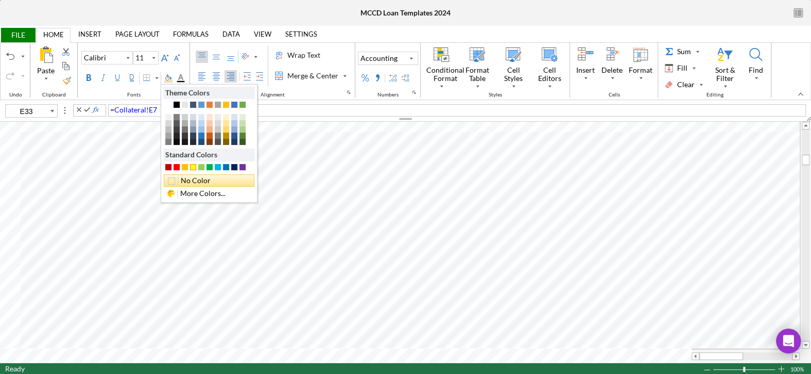
click at [199, 179] on div "No Color" at bounding box center [209, 180] width 91 height 12
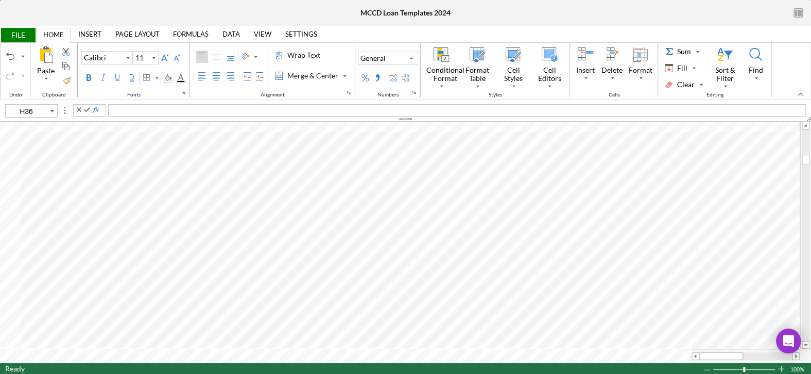
type input "B35"
type input "11"
click at [169, 76] on div "Background Color" at bounding box center [168, 78] width 8 height 8
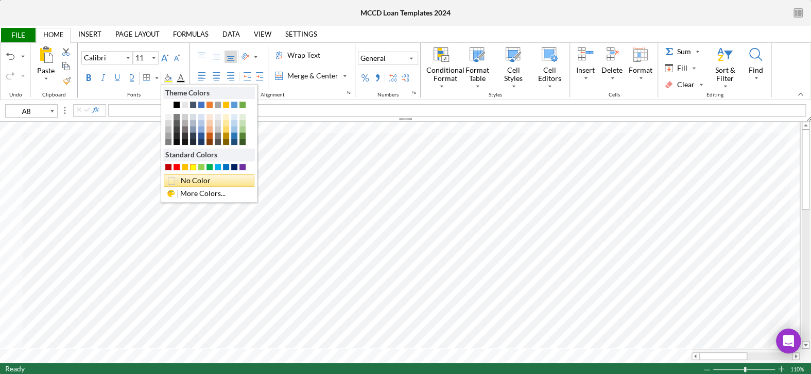
click at [192, 179] on div "No Color" at bounding box center [209, 180] width 91 height 12
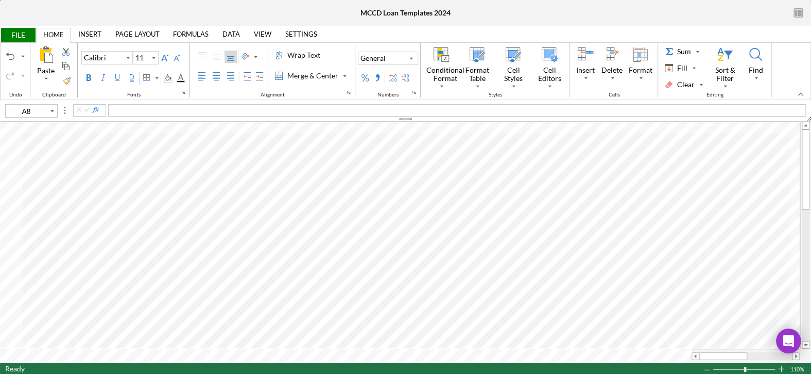
type input "K14"
type input "8"
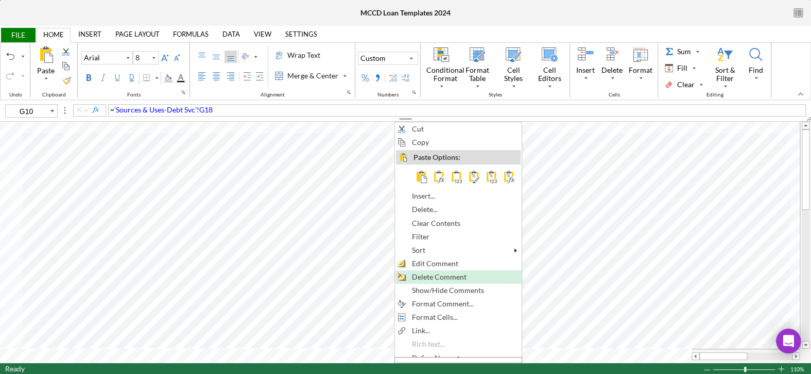
click at [412, 275] on span "Delete Comment" at bounding box center [445, 277] width 66 height 8
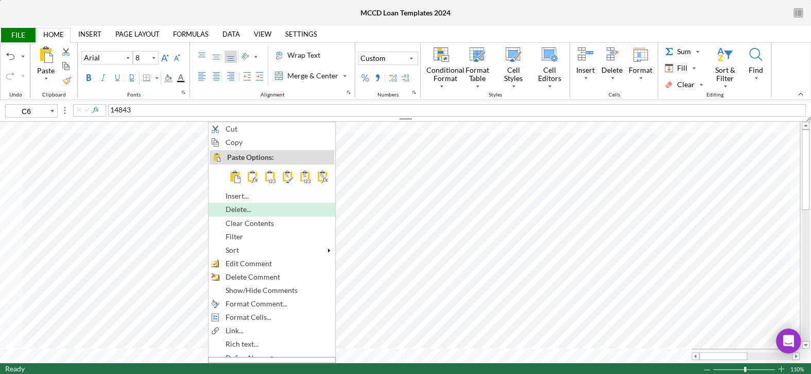
click at [236, 209] on span "Delete..." at bounding box center [245, 209] width 38 height 8
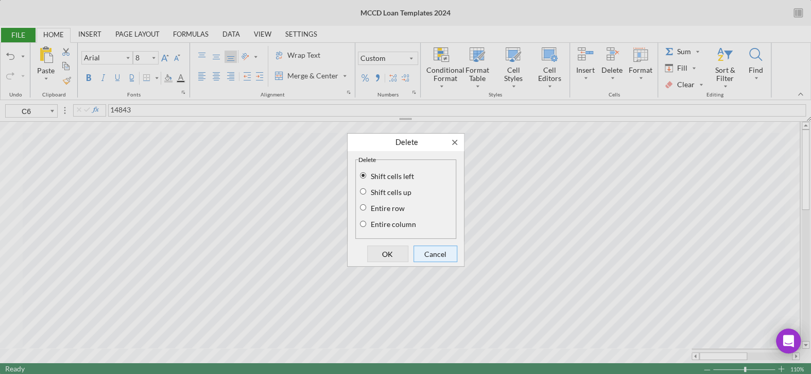
click at [438, 256] on span "Cancel" at bounding box center [435, 253] width 37 height 14
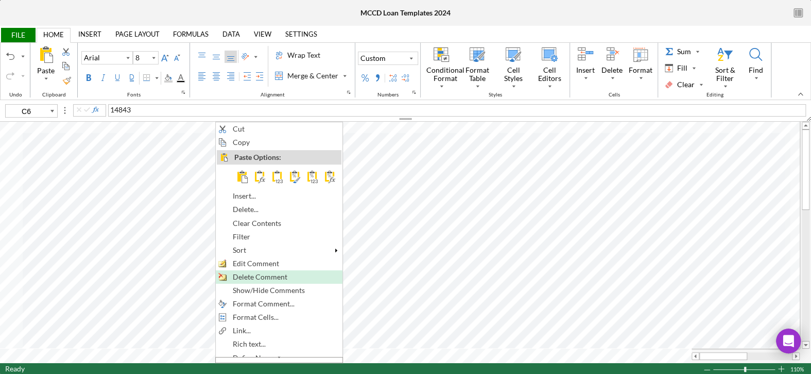
click at [252, 276] on span "Delete Comment" at bounding box center [266, 277] width 66 height 8
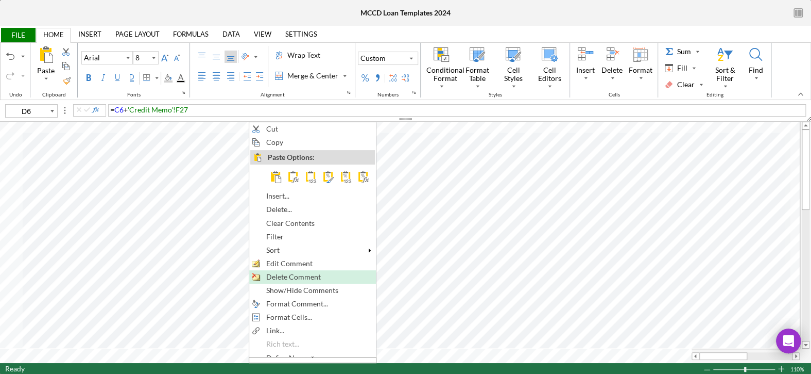
click at [282, 273] on span "Delete Comment" at bounding box center [299, 277] width 66 height 8
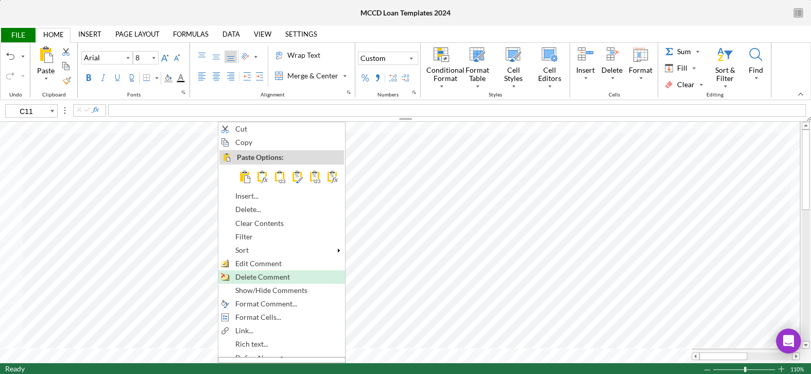
click at [247, 276] on span "Delete Comment" at bounding box center [268, 277] width 66 height 8
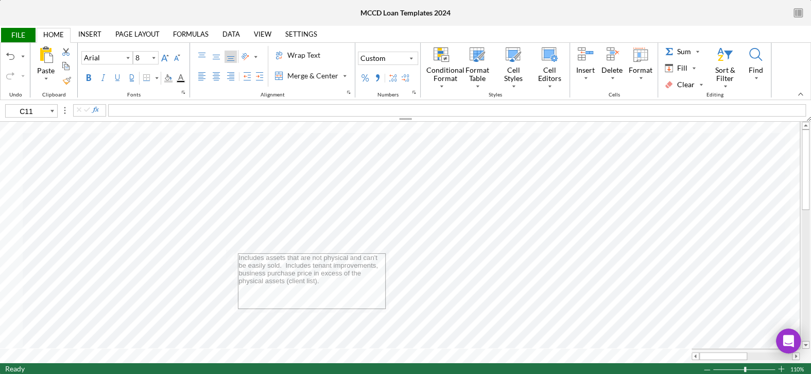
type input "C12"
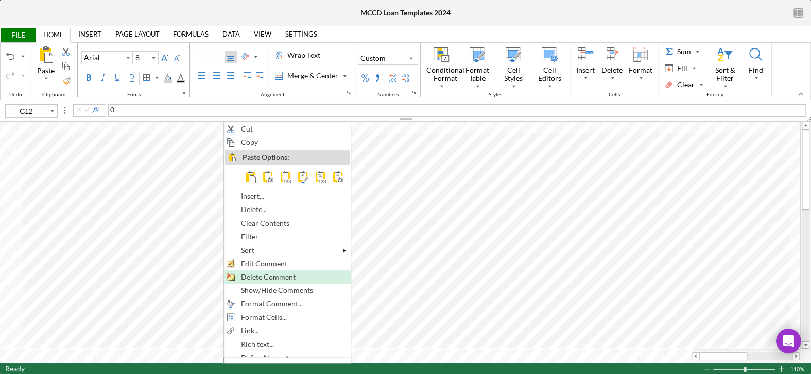
click at [248, 274] on span "Delete Comment" at bounding box center [274, 277] width 66 height 8
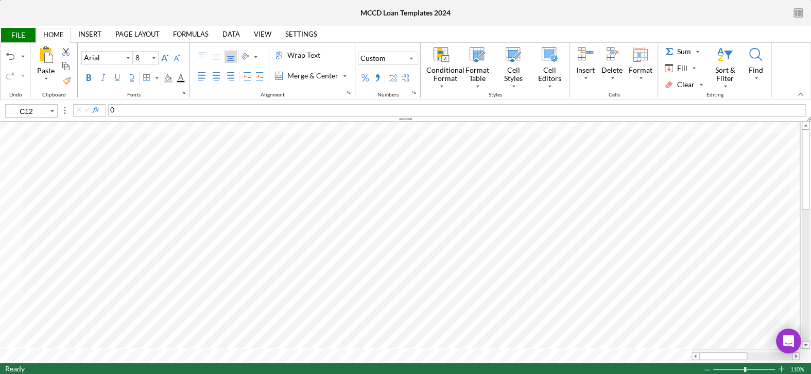
type input "11"
type input "K9"
type input "8"
type input "C6"
click at [171, 73] on div "Background Color" at bounding box center [168, 78] width 12 height 12
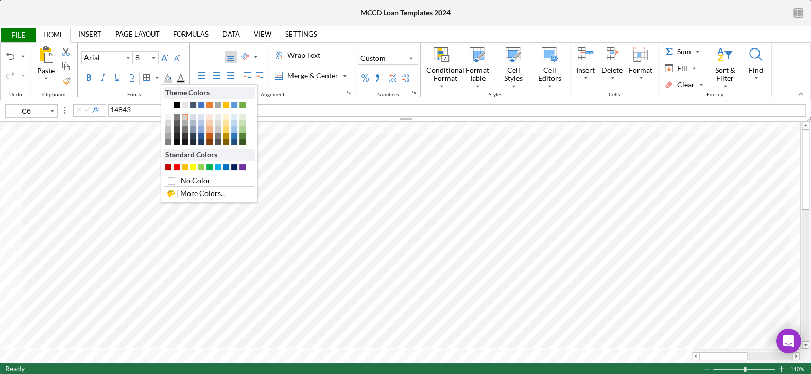
click at [189, 164] on div "Standard Colors" at bounding box center [208, 167] width 88 height 6
click at [193, 164] on div "#FFFF00" at bounding box center [193, 167] width 6 height 6
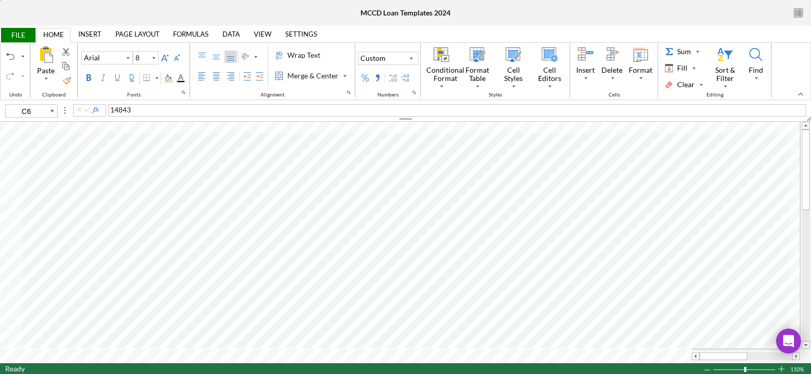
type input "11"
type input "J7"
type input "8"
type input "G7"
type input "11"
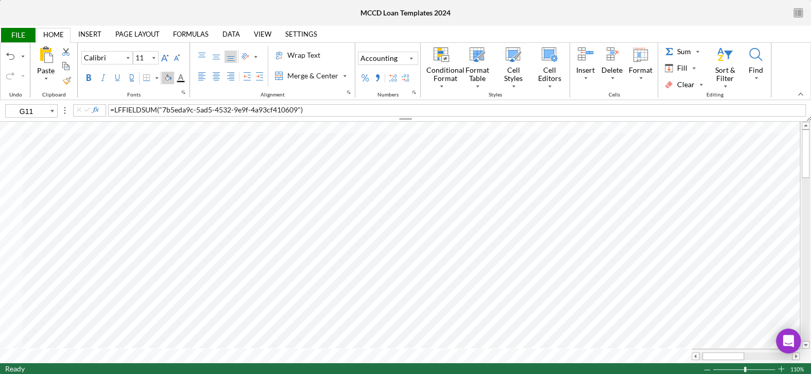
click at [165, 79] on div "Background Color" at bounding box center [168, 78] width 8 height 8
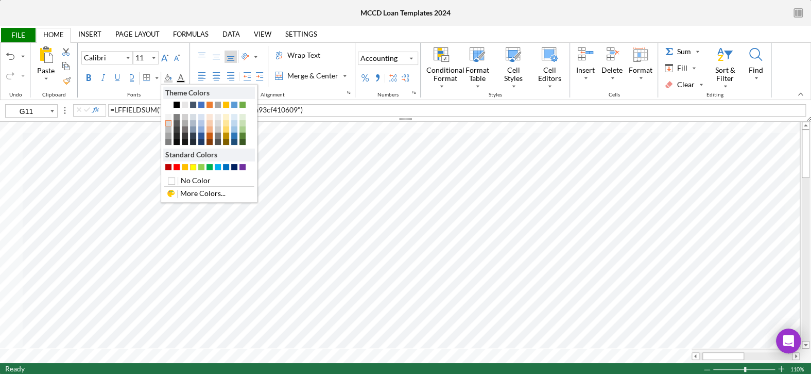
click at [194, 166] on div "#FFFF00" at bounding box center [193, 167] width 6 height 6
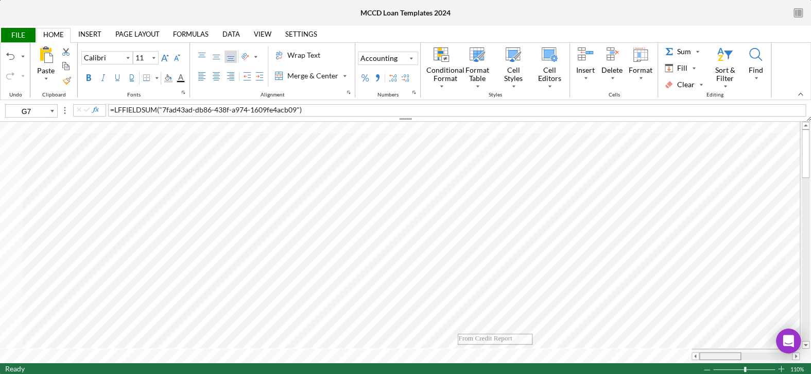
drag, startPoint x: 712, startPoint y: 353, endPoint x: 697, endPoint y: 354, distance: 15.5
click at [698, 354] on div at bounding box center [746, 356] width 108 height 8
type input "B3"
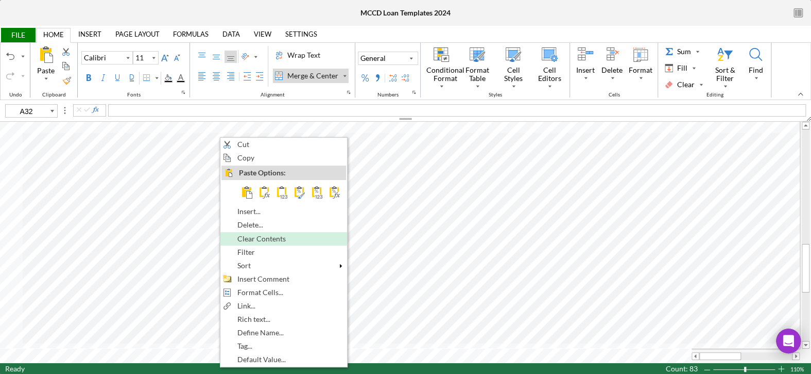
click at [257, 237] on span "Clear Contents" at bounding box center [267, 238] width 60 height 8
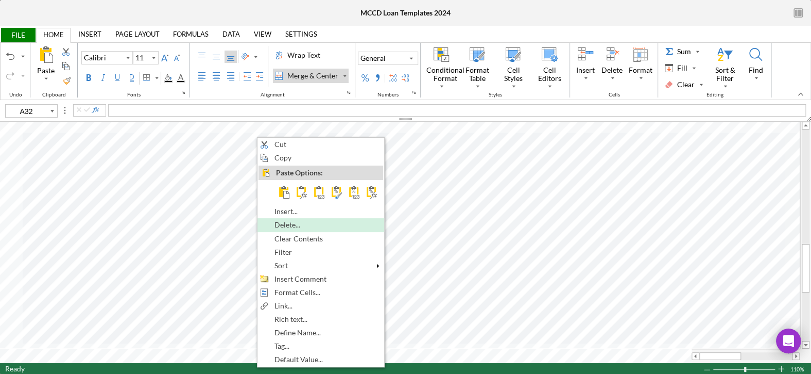
click at [271, 226] on div "Delete..." at bounding box center [321, 224] width 125 height 11
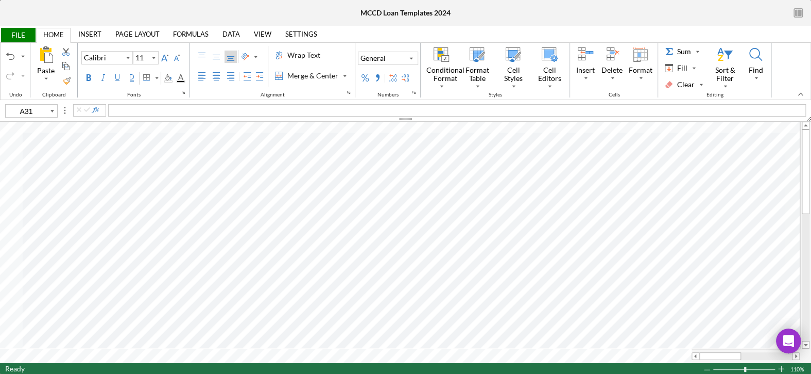
type input "F2"
type input "H11"
type input "11"
type input "B11"
type input "B25"
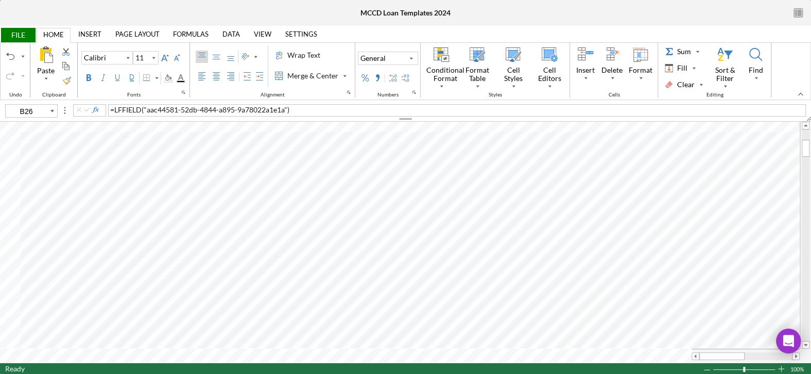
type input "B23"
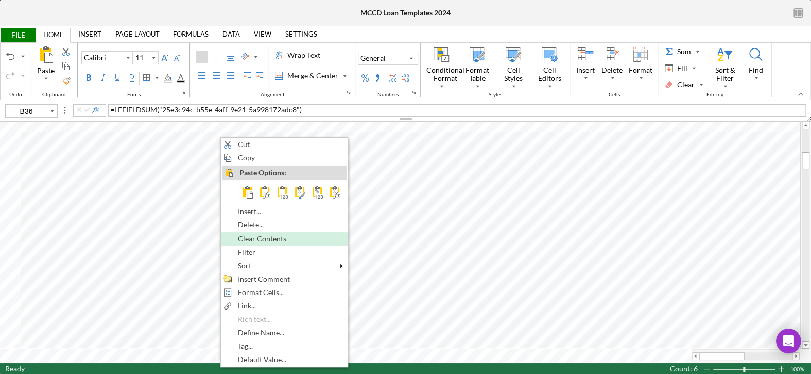
click at [253, 238] on span "Clear Contents" at bounding box center [268, 238] width 60 height 8
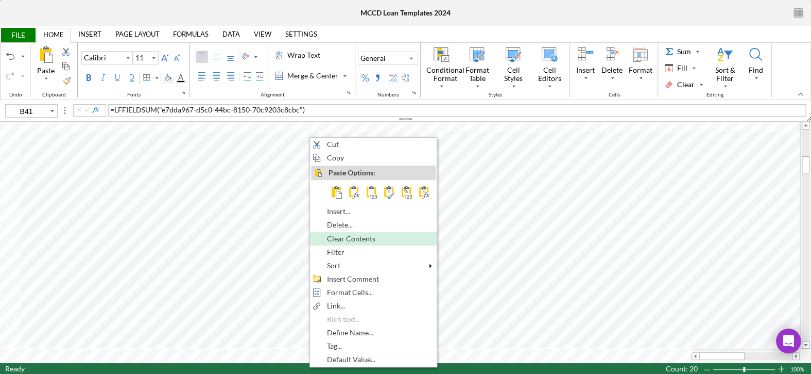
click at [354, 234] on span "Clear Contents" at bounding box center [357, 238] width 60 height 8
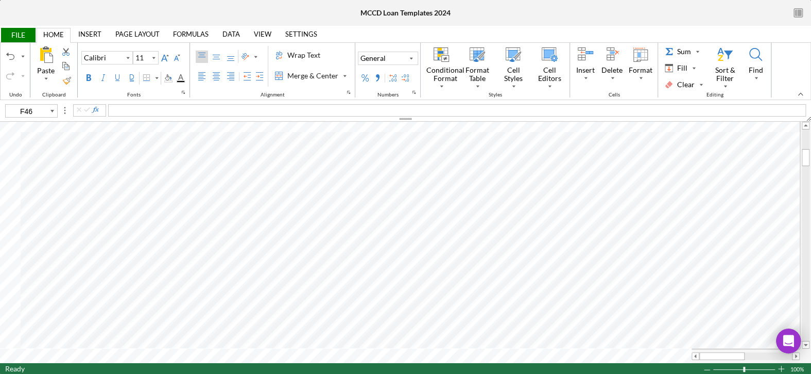
type input "C32"
type input "C33"
type input "B13"
type input "D12"
type input "11"
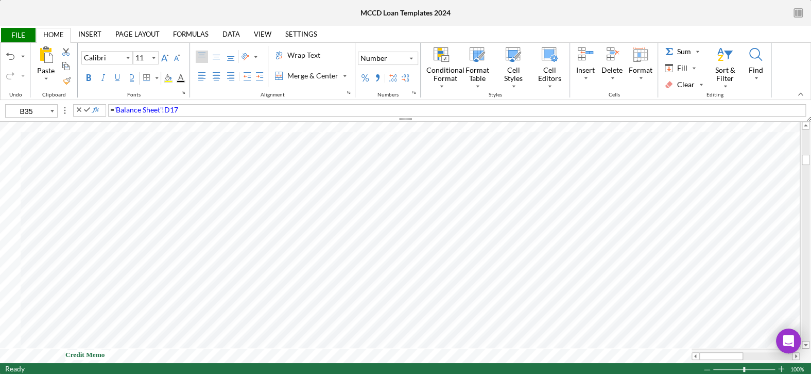
click at [66, 358] on input "Credit Memo" at bounding box center [86, 354] width 43 height 10
type input "*Credit Memo"
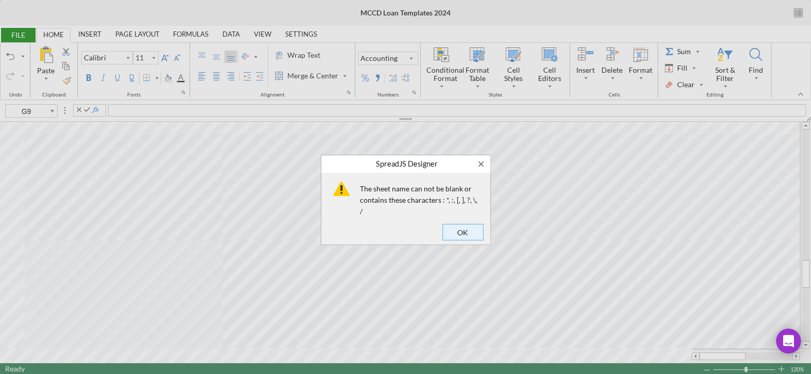
click at [461, 229] on span "OK" at bounding box center [463, 232] width 34 height 14
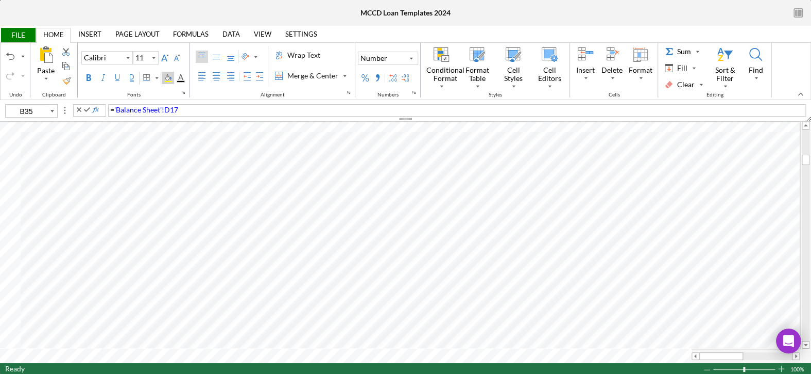
click at [168, 76] on div "Background Color" at bounding box center [168, 78] width 8 height 8
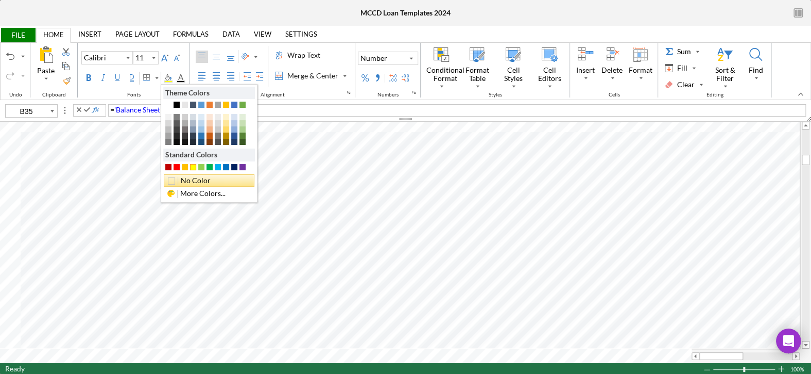
click at [183, 174] on div "No Color" at bounding box center [209, 180] width 91 height 12
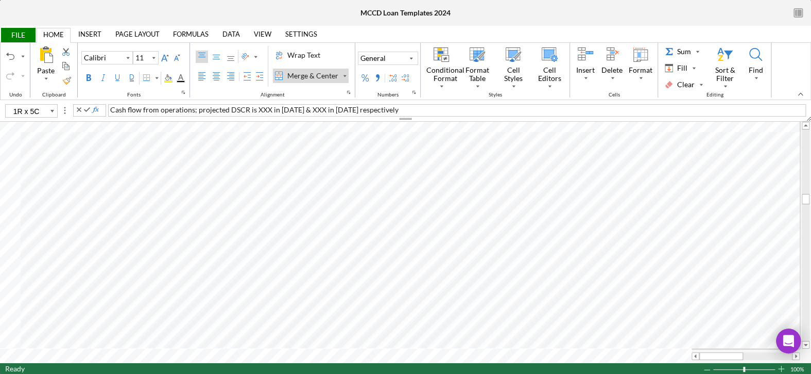
type input "A75"
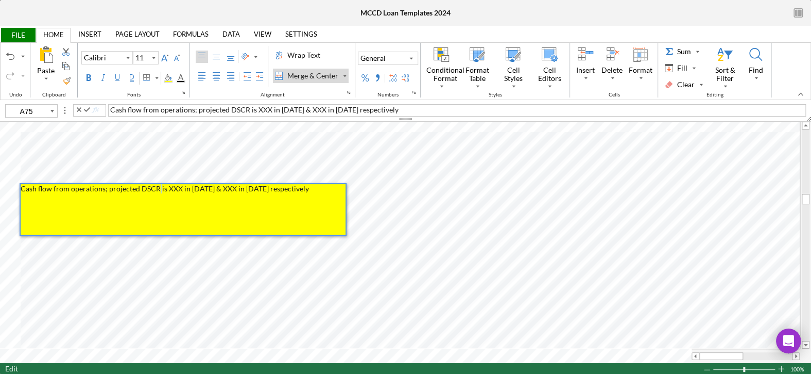
drag, startPoint x: 183, startPoint y: 174, endPoint x: 158, endPoint y: 188, distance: 29.3
click at [158, 188] on span "Cash flow from operations; projected DSCR is XXX in [DATE] & XXX in [DATE] resp…" at bounding box center [165, 188] width 289 height 9
click at [165, 185] on span "Cash flow from operations; projected DSCR is XXX in [DATE] & XXX in [DATE] resp…" at bounding box center [165, 188] width 289 height 9
click at [158, 186] on span "Cash flow from operations; projected DSCR is projected to by .12XXX in [DATE] &…" at bounding box center [176, 193] width 310 height 18
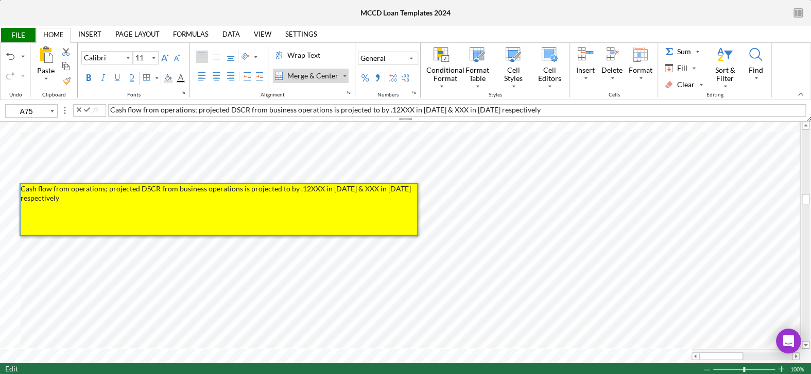
click at [293, 188] on span "Cash flow from operations; projected DSCR from business operations is projected…" at bounding box center [217, 193] width 392 height 18
click at [330, 187] on span "Cash flow from operations; projected DSCR from business operations is projected…" at bounding box center [219, 193] width 396 height 18
click at [329, 187] on span "Cash flow from operations; projected DSCR from business operations is projected…" at bounding box center [219, 193] width 396 height 18
click at [319, 190] on span "Cash flow from operations; projected DSCR from business operations is projected…" at bounding box center [218, 193] width 395 height 18
click at [330, 187] on span "Cash flow from operations; projected DSCR from business operations is projected…" at bounding box center [218, 193] width 395 height 18
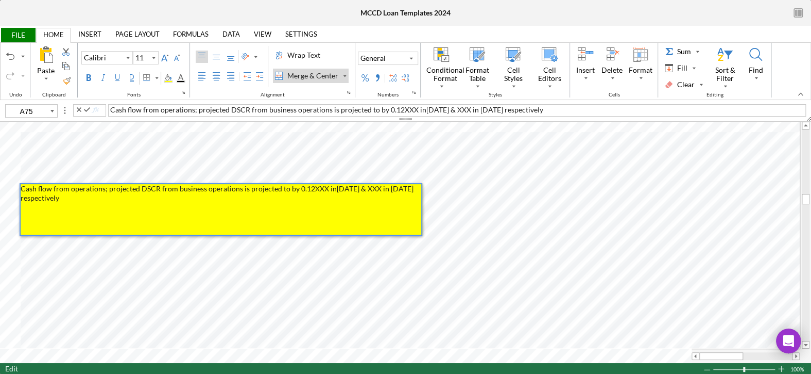
click at [325, 190] on span "Cash flow from operations; projected DSCR from business operations is projected…" at bounding box center [218, 193] width 395 height 18
drag, startPoint x: 386, startPoint y: 188, endPoint x: 365, endPoint y: 187, distance: 21.7
click at [365, 187] on span "Cash flow from operations; projected DSCR from business operations is projected…" at bounding box center [238, 193] width 435 height 18
drag, startPoint x: 474, startPoint y: 109, endPoint x: 461, endPoint y: 109, distance: 13.4
click at [461, 109] on span "Cash flow from operations; projected DSCR from business operations is projected…" at bounding box center [332, 109] width 444 height 9
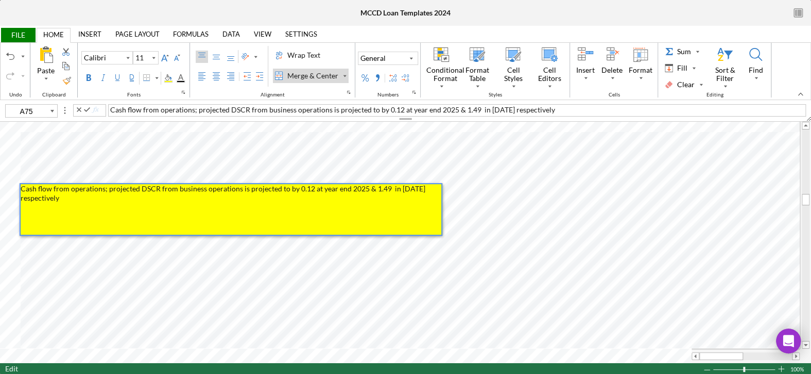
click at [549, 110] on div "Cash flow from operations; projected DSCR from business operations is projected…" at bounding box center [457, 110] width 698 height 12
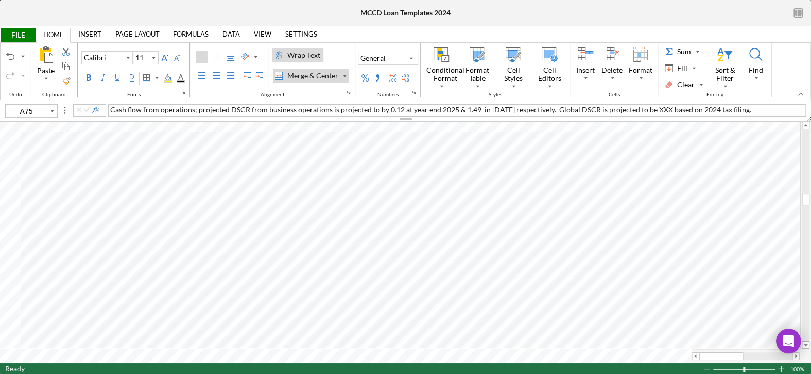
click at [312, 50] on div "Wrap Text" at bounding box center [303, 55] width 37 height 10
type input "F78"
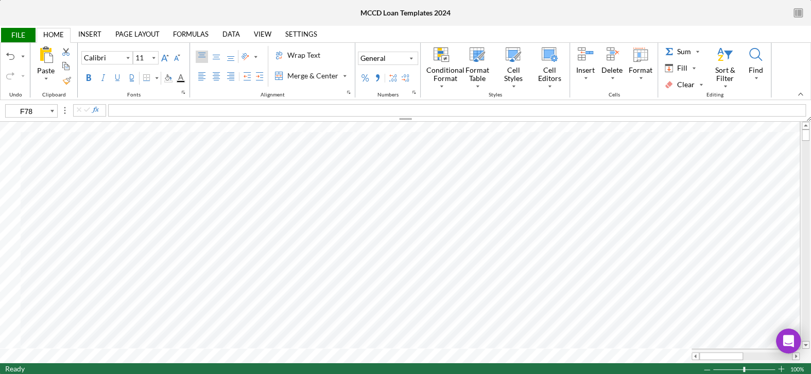
click at [19, 37] on span "FILE" at bounding box center [18, 35] width 36 height 14
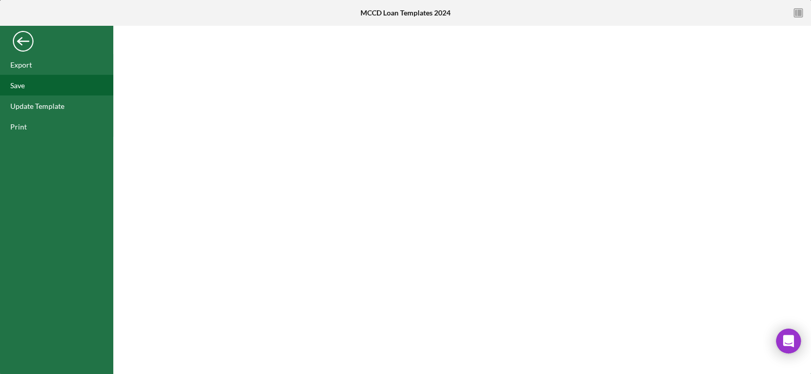
click at [24, 82] on div "Save" at bounding box center [17, 85] width 14 height 9
click at [43, 86] on div "Save" at bounding box center [56, 85] width 113 height 21
click at [23, 36] on div "Back" at bounding box center [23, 38] width 21 height 21
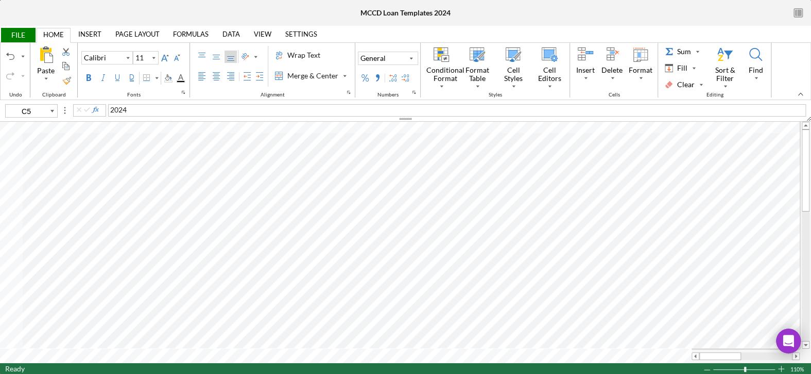
type input "C6"
type input "C7"
drag, startPoint x: 109, startPoint y: 109, endPoint x: 115, endPoint y: 109, distance: 6.7
click at [109, 109] on div "1842" at bounding box center [457, 110] width 698 height 12
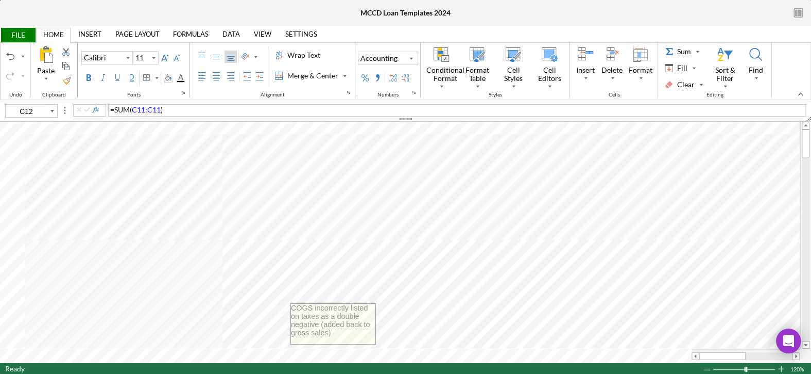
type input "C11"
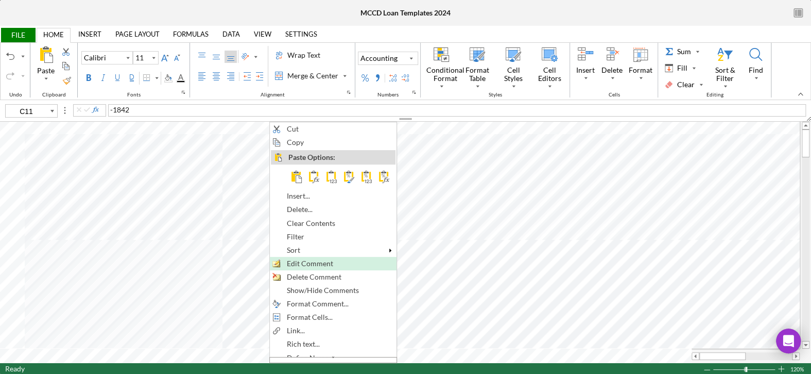
click at [310, 263] on span "Edit Comment" at bounding box center [316, 263] width 58 height 8
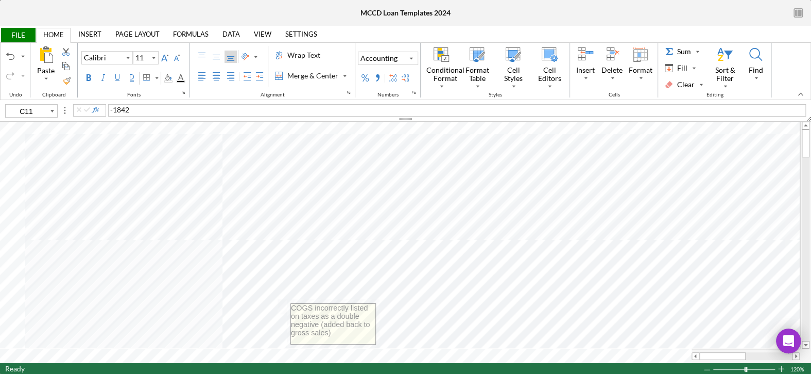
click at [284, 292] on div "Paste Cut Copy AutoFill COGS incorrectly listed on taxes as a double negative (…" at bounding box center [405, 242] width 811 height 241
type textarea "Explaination on"
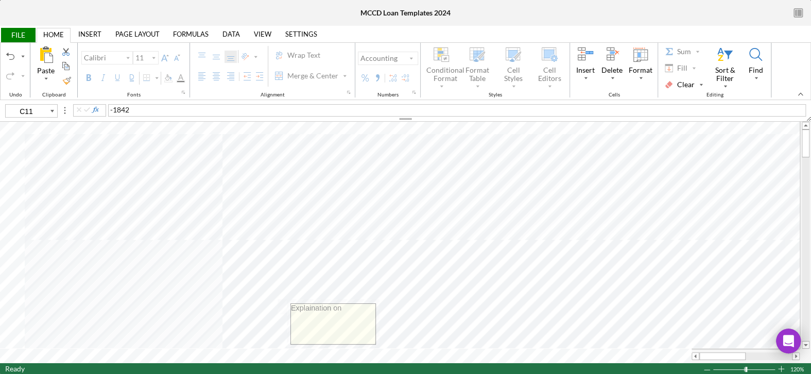
click at [331, 308] on textarea "Explaination on" at bounding box center [333, 323] width 84 height 40
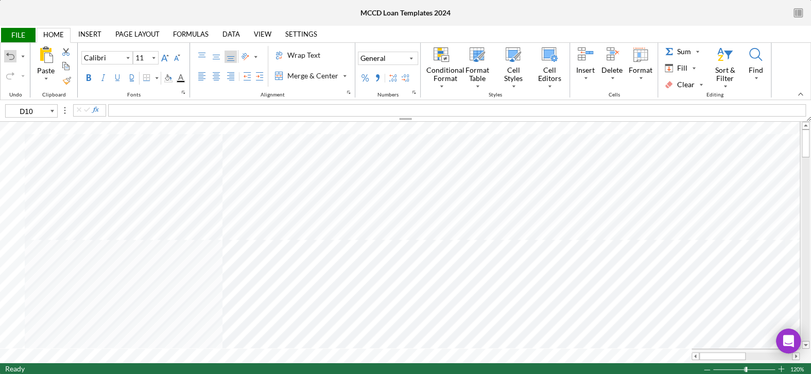
click at [12, 57] on div "Undo" at bounding box center [10, 56] width 8 height 8
type input "C11"
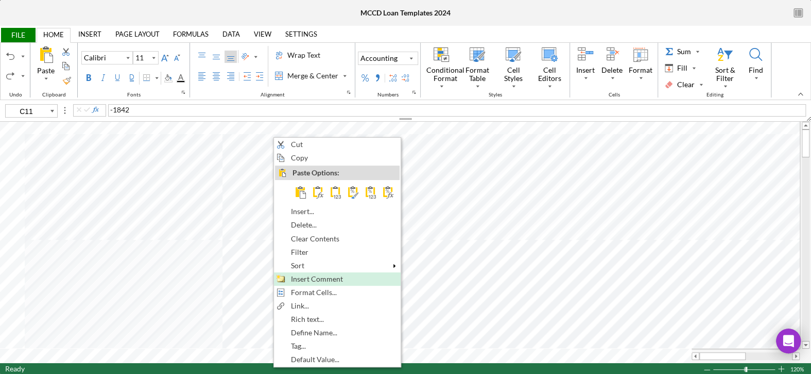
click at [324, 279] on span "Insert Comment" at bounding box center [323, 279] width 64 height 8
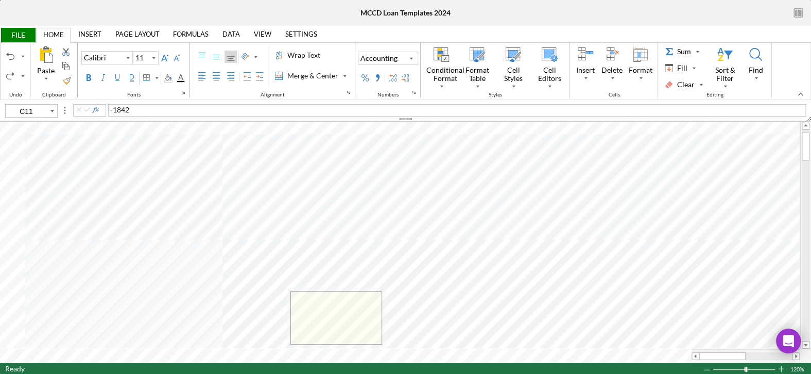
click at [321, 307] on textarea at bounding box center [336, 318] width 91 height 52
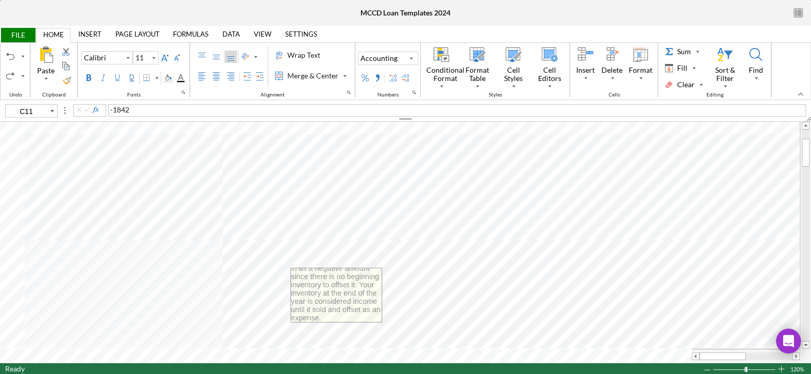
scroll to position [35, 0]
click at [292, 273] on textarea "The negative number that is listed is your ending inventory. It will always go …" at bounding box center [336, 295] width 91 height 54
type textarea "The negative number that is listed is your ending inventory. It will always go …"
click at [365, 316] on textarea "The negative number that is listed is your ending inventory. It will always go …" at bounding box center [336, 295] width 91 height 54
click at [368, 317] on textarea "The negative number that is listed is your ending inventory. It will always go …" at bounding box center [336, 279] width 91 height 93
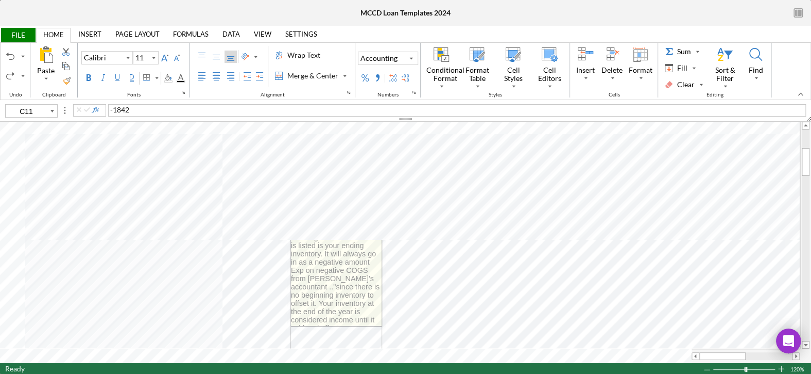
click at [337, 350] on div "Paste Cut Copy AutoFill The negative number that is listed is your ending inven…" at bounding box center [405, 242] width 811 height 241
click at [434, 352] on div "Paste Cut Copy AutoFill The negative number that is listed is your ending inven…" at bounding box center [405, 242] width 811 height 241
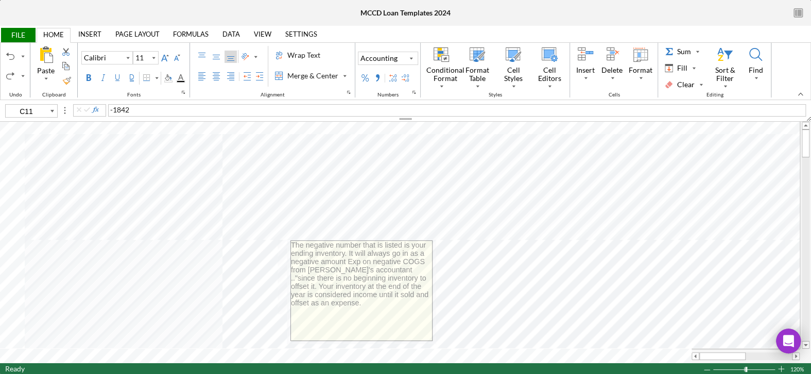
click at [320, 249] on textarea "The negative number that is listed is your ending inventory. It will always go …" at bounding box center [361, 290] width 141 height 99
click at [293, 244] on textarea "The negative number that is listed is your ending inventory. It will always go …" at bounding box center [361, 290] width 141 height 99
drag, startPoint x: 297, startPoint y: 287, endPoint x: 406, endPoint y: 271, distance: 109.9
click at [406, 271] on textarea "Exp on negative COGS per [PERSON_NAME]'s accountant: The negative number that i…" at bounding box center [361, 290] width 141 height 99
click at [383, 306] on textarea "Exp on negative COGS per [PERSON_NAME]'s accountant: The negative number that i…" at bounding box center [361, 290] width 141 height 99
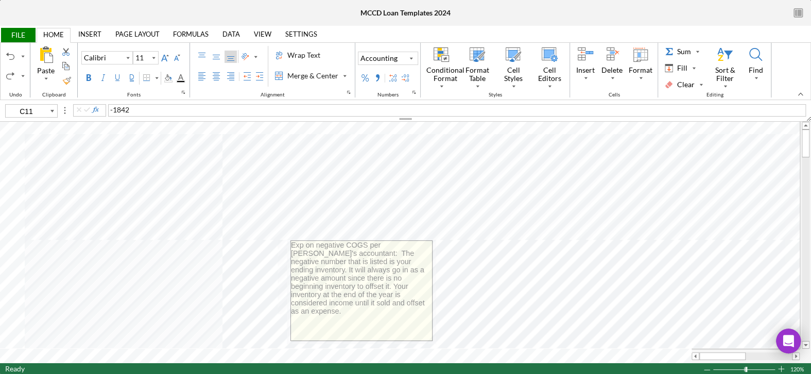
click at [373, 296] on textarea "Exp on negative COGS per [PERSON_NAME]'s accountant: The negative number that i…" at bounding box center [361, 290] width 141 height 99
click at [400, 311] on textarea "Exp on negative COGS per [PERSON_NAME]'s accountant: The negative number that i…" at bounding box center [361, 290] width 141 height 99
type textarea "Exp on negative COGS per [PERSON_NAME]'s accountant: The negative number that i…"
type input "G10"
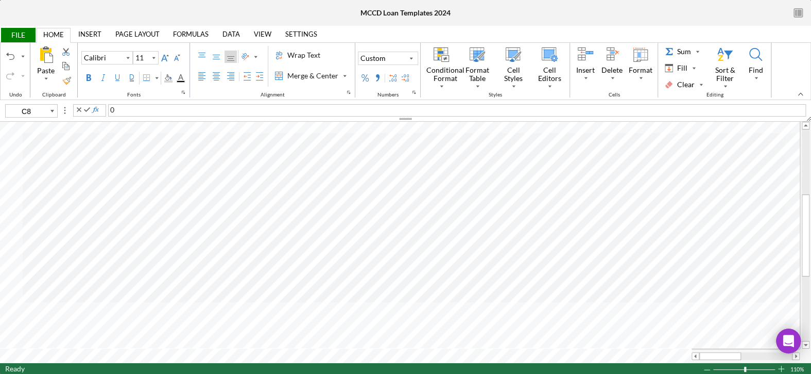
type input "G21"
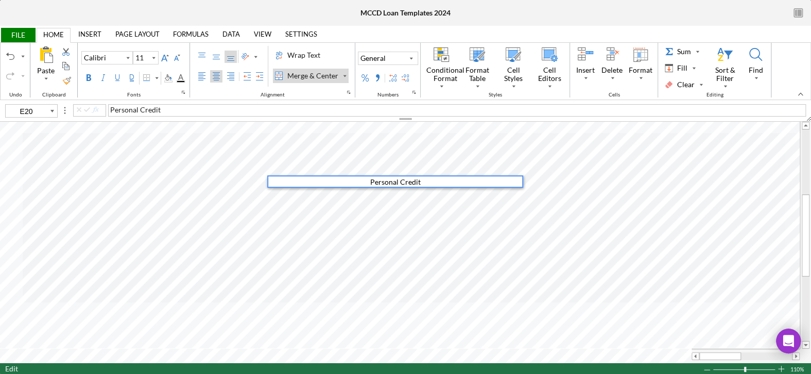
click at [160, 108] on div "Personal Credit" at bounding box center [457, 110] width 698 height 12
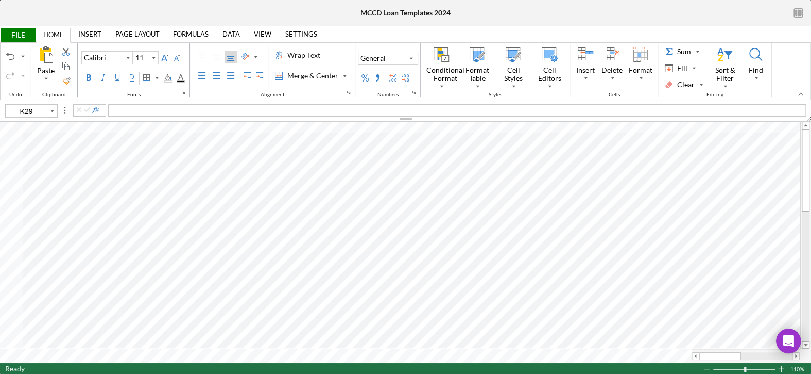
type input "G11"
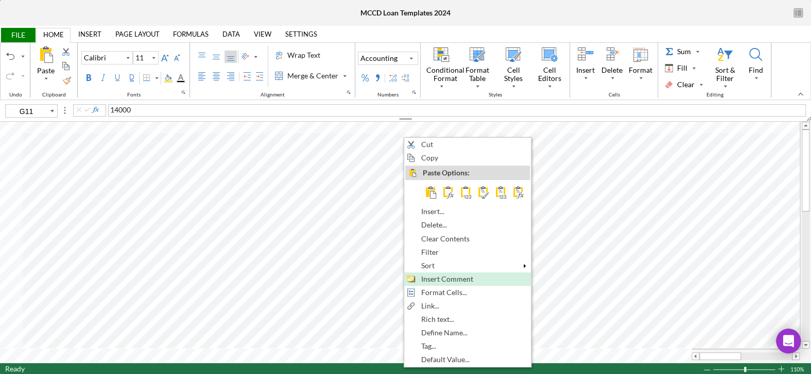
click at [423, 275] on span "Insert Comment" at bounding box center [453, 279] width 64 height 8
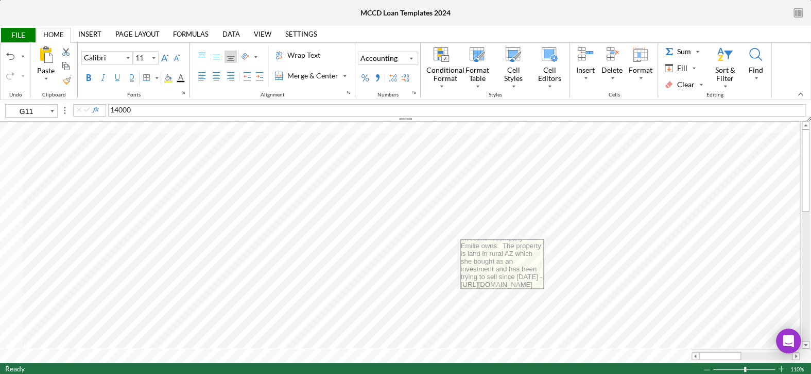
scroll to position [63, 0]
type textarea "Property owner by RE investment company Emilie owns. The property is land in ru…"
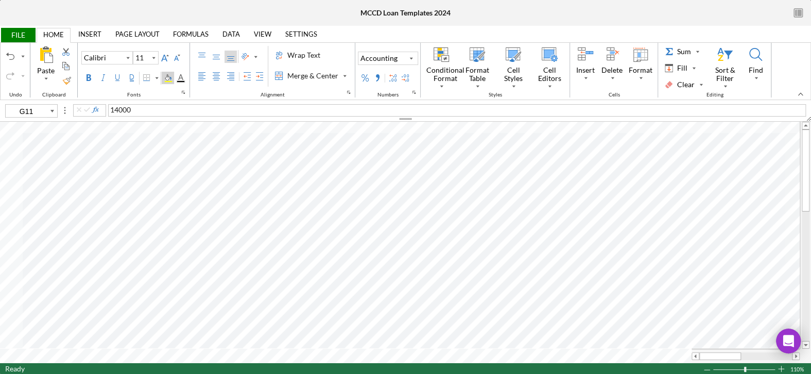
click at [168, 82] on div "Background Color" at bounding box center [168, 78] width 12 height 12
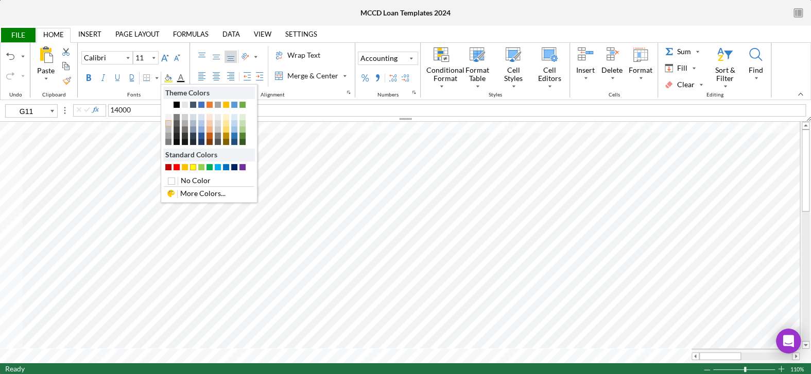
click at [171, 122] on div "Background 1 -15" at bounding box center [168, 123] width 6 height 6
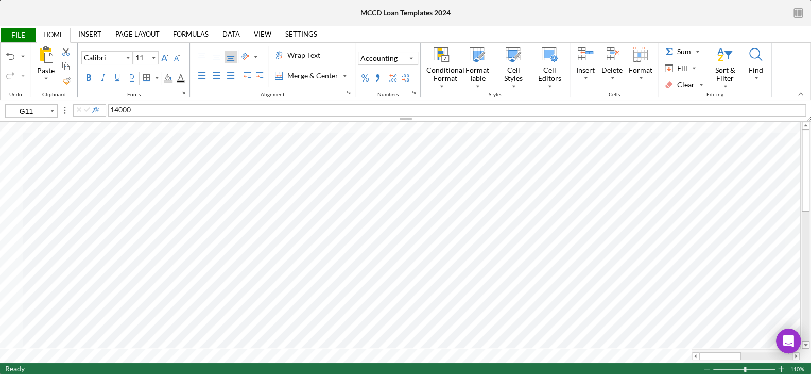
type input "K12"
type input "A21"
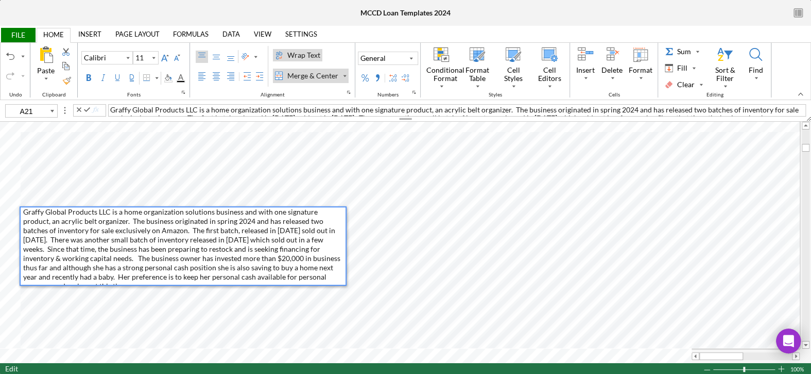
click at [252, 265] on span "Graffy Global Products LLC is a home organization solutions business and with o…" at bounding box center [182, 248] width 319 height 83
type input "H21"
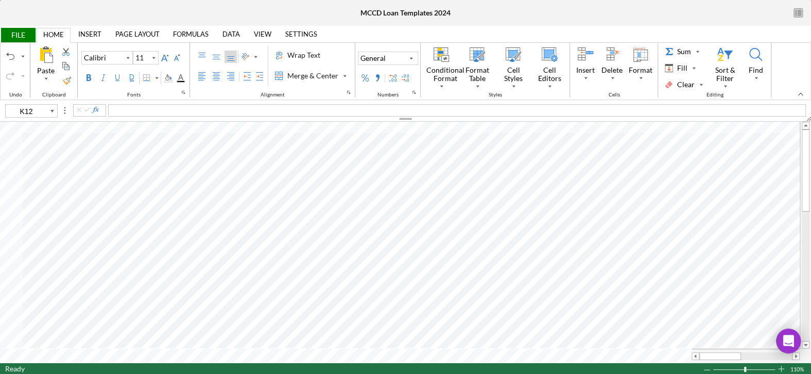
type input "J9"
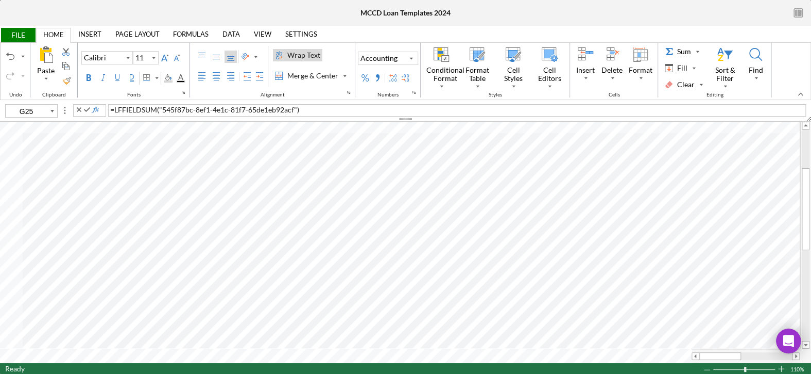
type input "G26"
type input "J9"
type input "H26"
type input "G25"
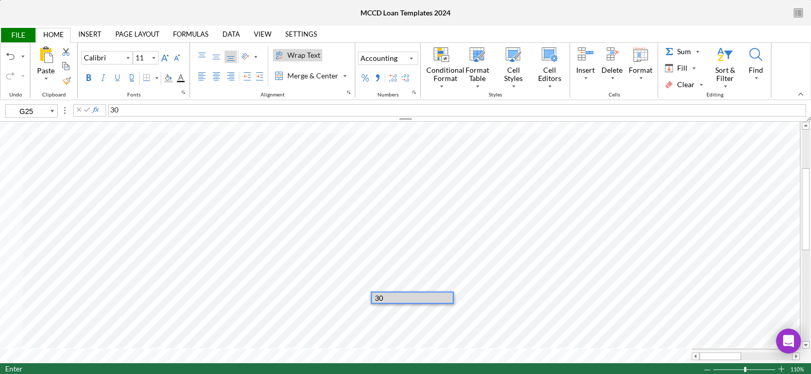
scroll to position [0, 0]
type input "H25"
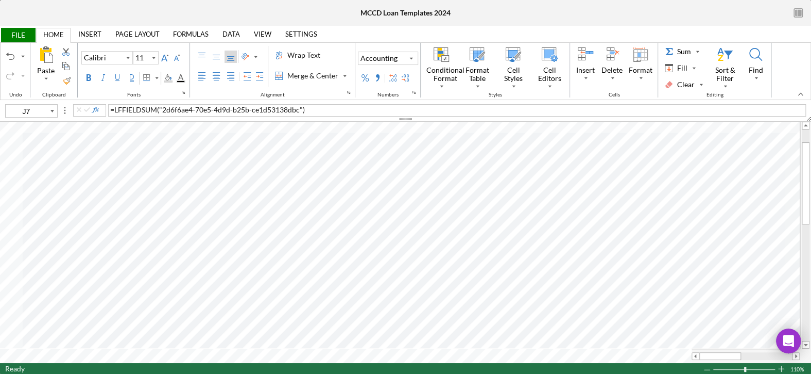
type input "J8"
click at [26, 38] on span "FILE" at bounding box center [18, 35] width 36 height 14
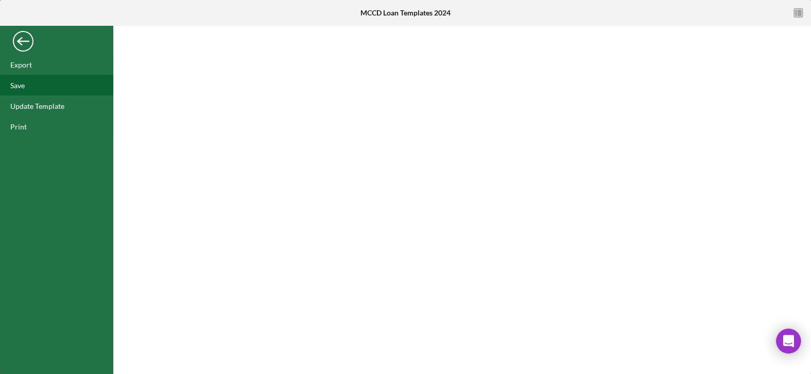
click at [30, 86] on div "Save" at bounding box center [56, 85] width 113 height 21
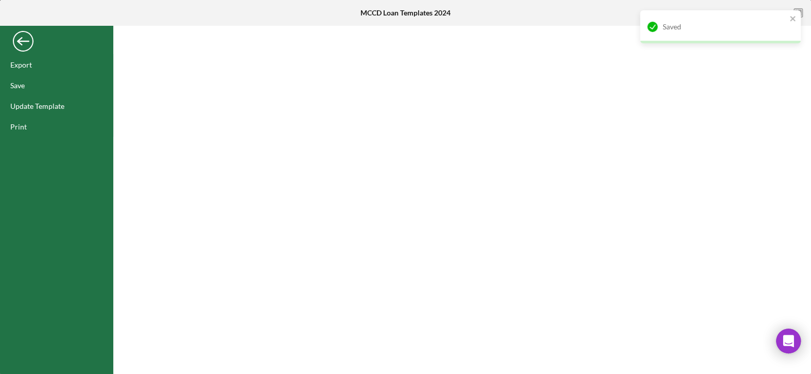
click at [29, 43] on div "Back" at bounding box center [23, 38] width 21 height 21
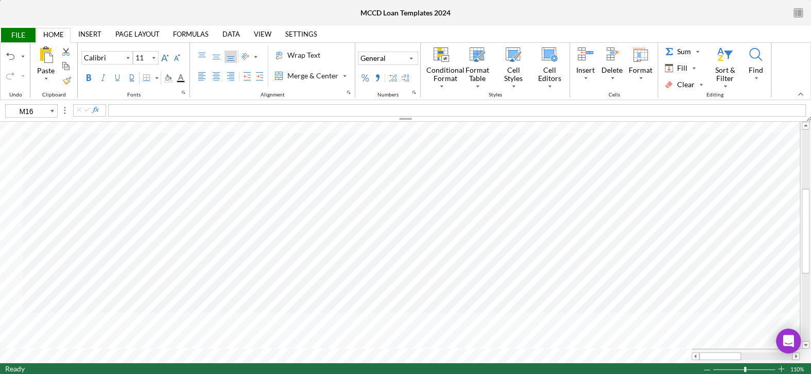
type input "K24"
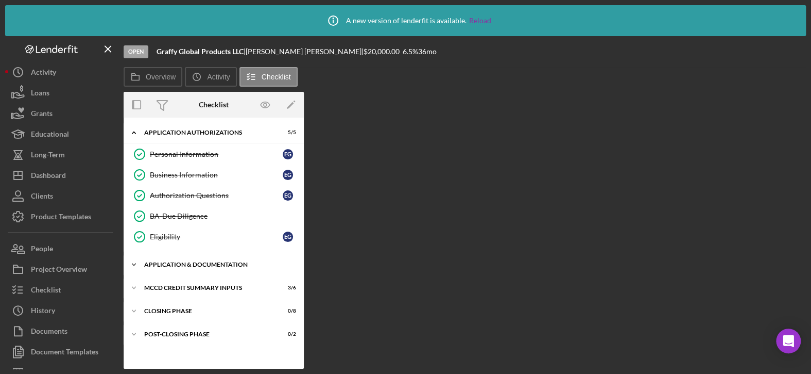
click at [135, 261] on icon "Icon/Expander" at bounding box center [134, 264] width 21 height 21
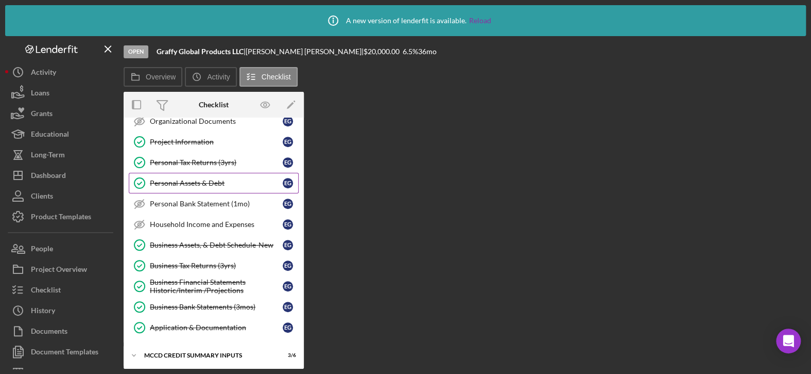
scroll to position [353, 0]
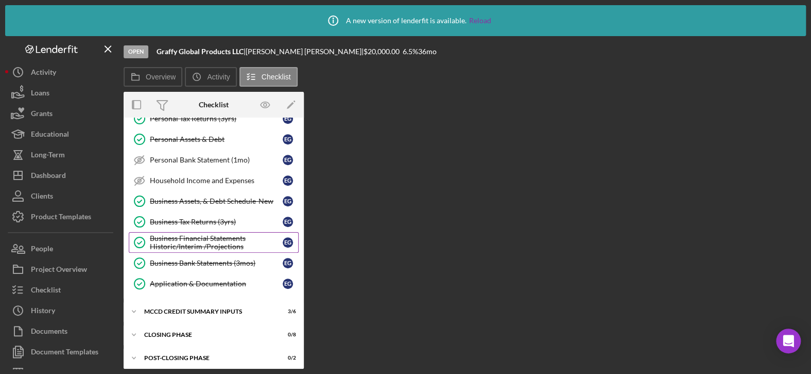
click at [178, 239] on div "Business Financial Statements Historic/Interim /Projections" at bounding box center [216, 242] width 133 height 16
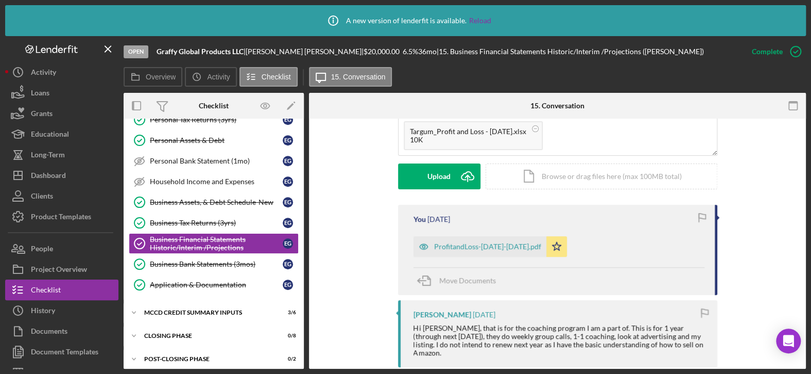
scroll to position [309, 0]
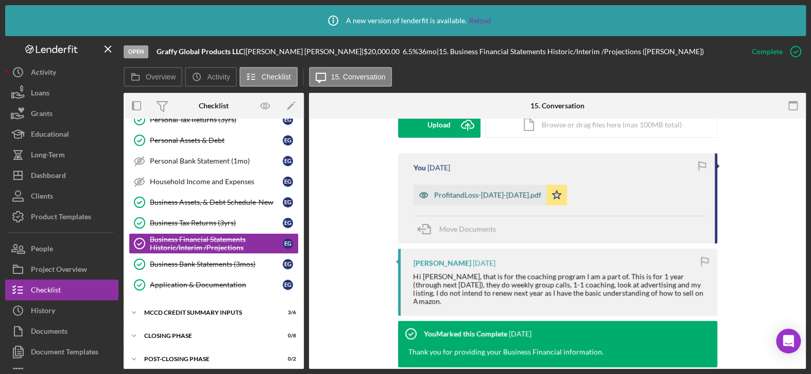
click at [476, 193] on div "ProfitandLoss-[DATE]-[DATE].pdf" at bounding box center [487, 195] width 107 height 8
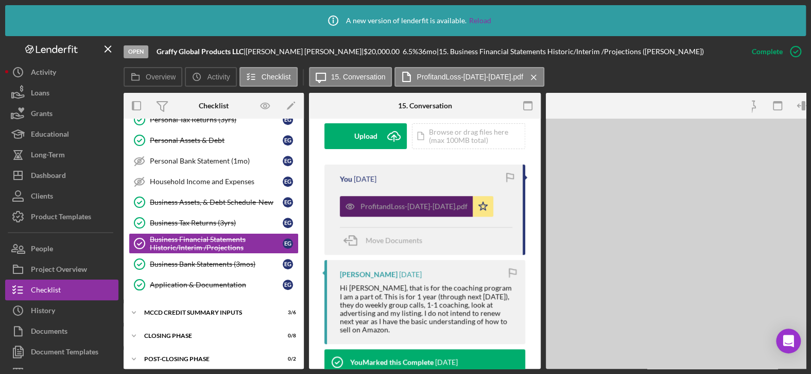
scroll to position [320, 0]
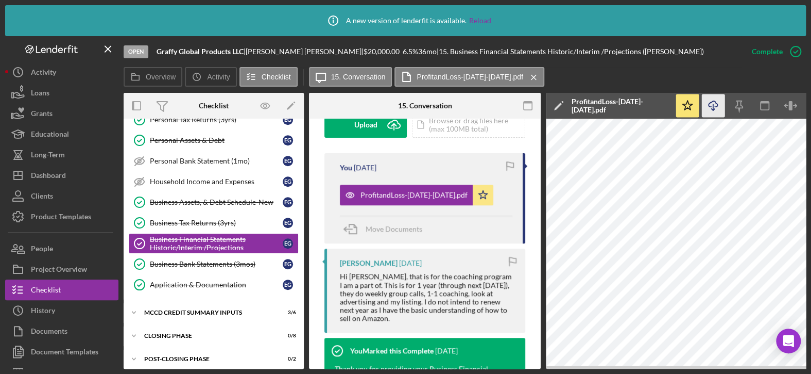
click at [714, 104] on line "button" at bounding box center [714, 107] width 0 height 6
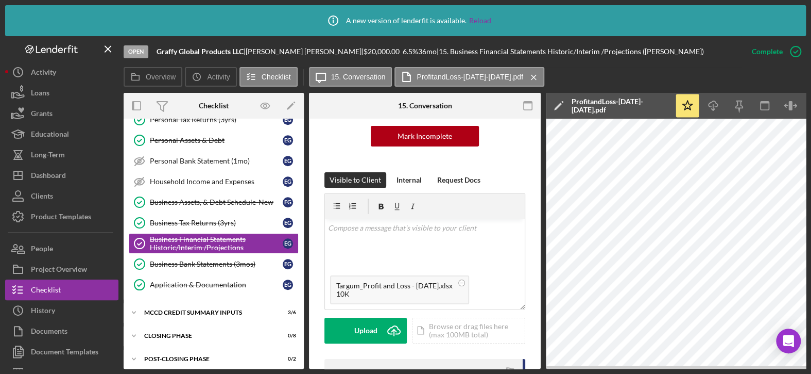
scroll to position [114, 0]
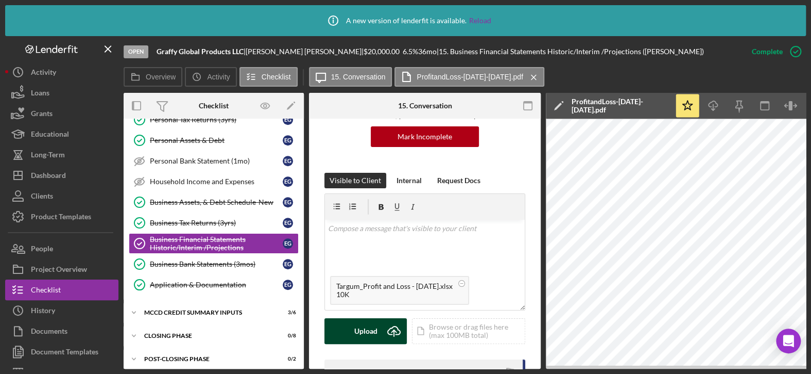
click at [377, 328] on button "Upload Icon/Upload" at bounding box center [366, 331] width 82 height 26
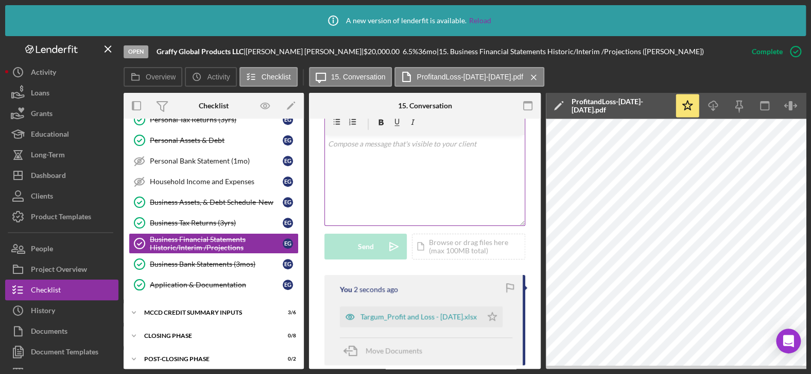
scroll to position [217, 0]
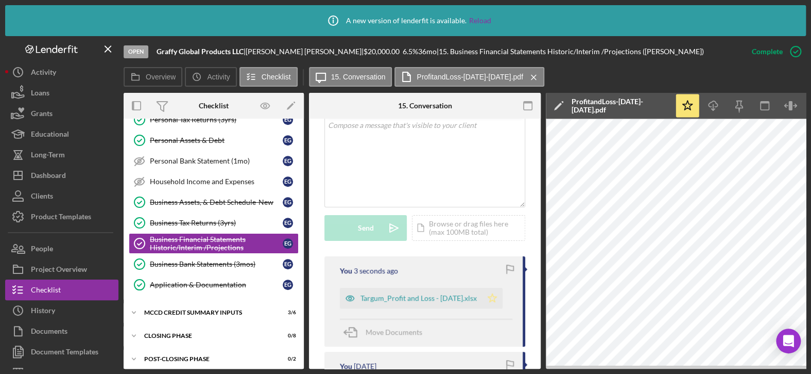
click at [492, 296] on polygon "button" at bounding box center [492, 297] width 9 height 8
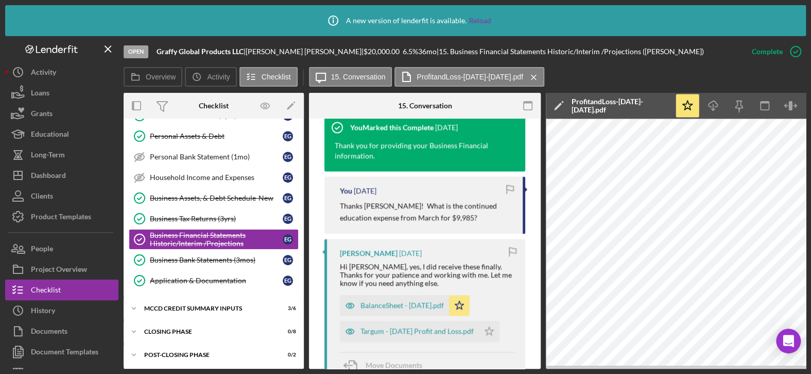
scroll to position [681, 0]
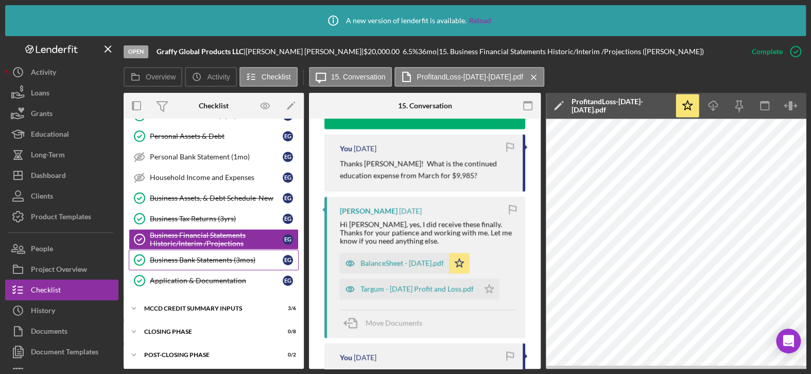
click at [239, 256] on div "Business Bank Statements (3mos)" at bounding box center [216, 260] width 133 height 8
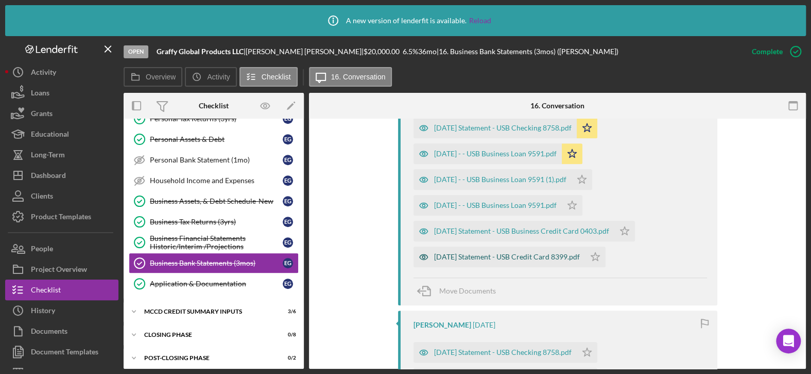
scroll to position [361, 0]
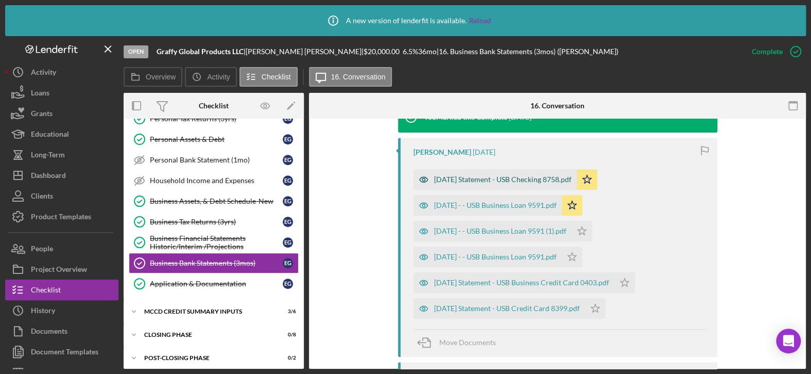
click at [539, 177] on div "[DATE] Statement - USB Checking 8758.pdf" at bounding box center [503, 179] width 138 height 8
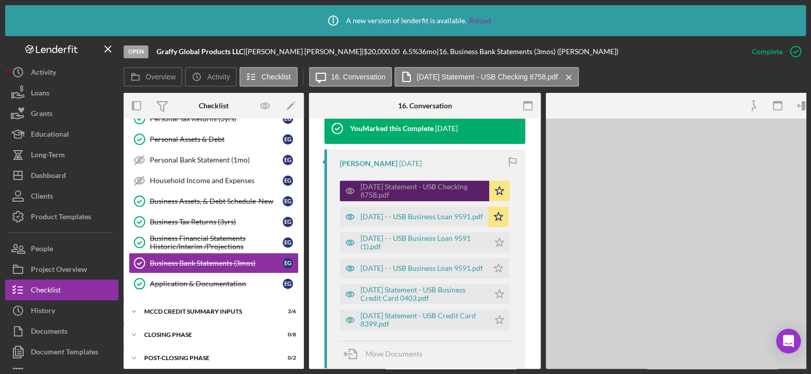
scroll to position [372, 0]
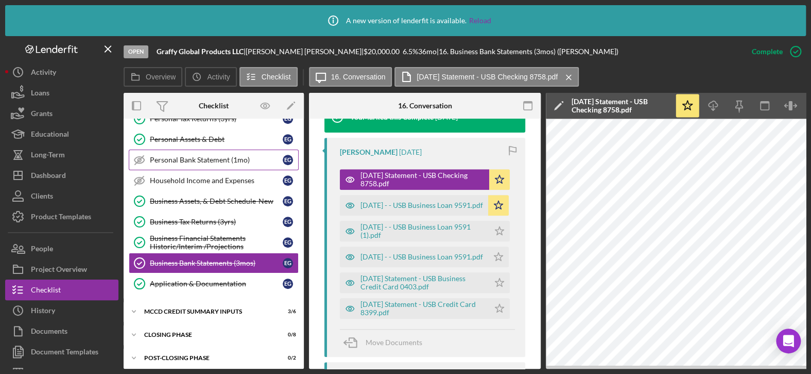
click at [196, 160] on div "Personal Bank Statement (1mo)" at bounding box center [216, 160] width 133 height 8
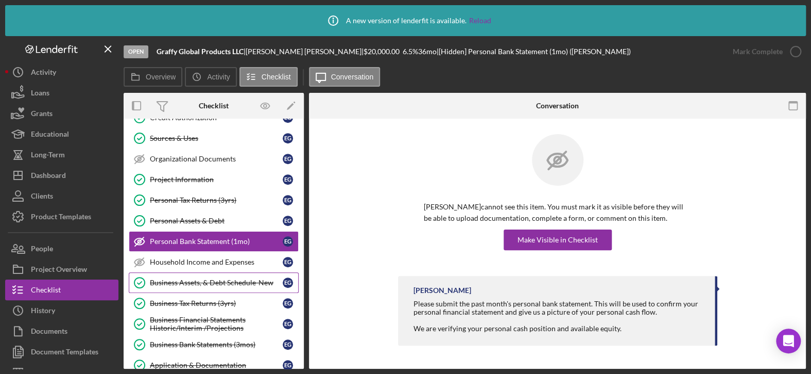
scroll to position [251, 0]
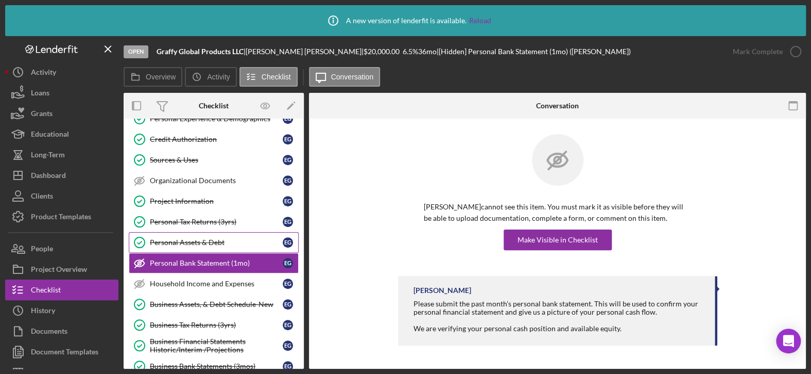
click at [189, 238] on div "Personal Assets & Debt" at bounding box center [216, 242] width 133 height 8
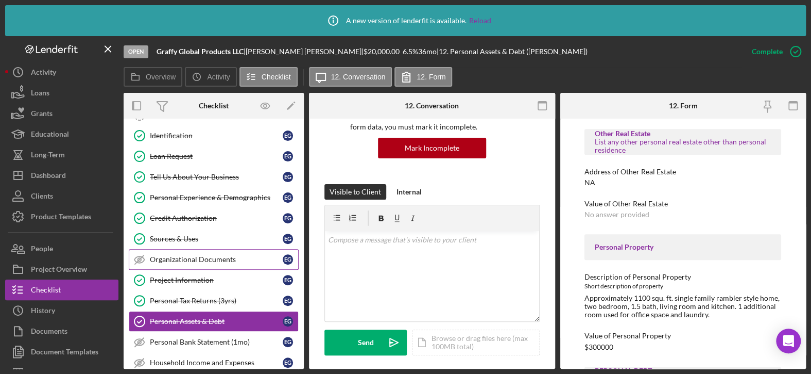
scroll to position [148, 0]
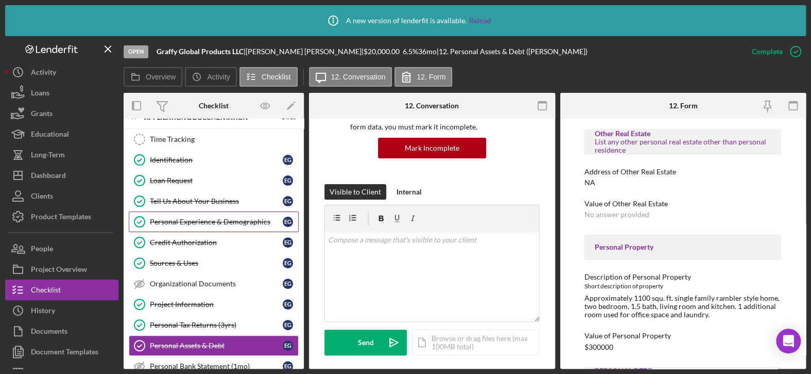
click at [216, 217] on div "Personal Experience & Demographics" at bounding box center [216, 221] width 133 height 8
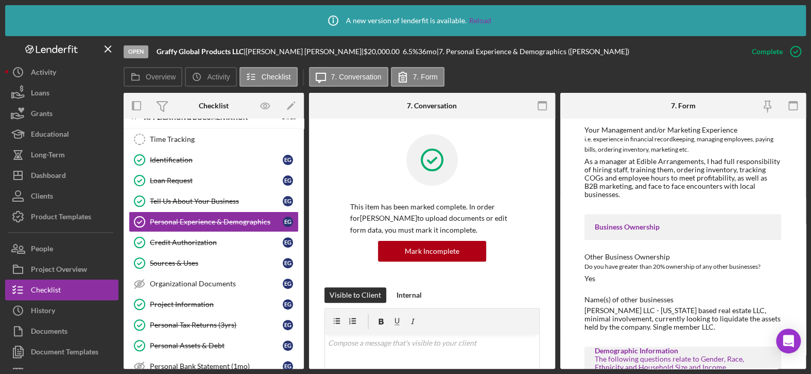
scroll to position [258, 0]
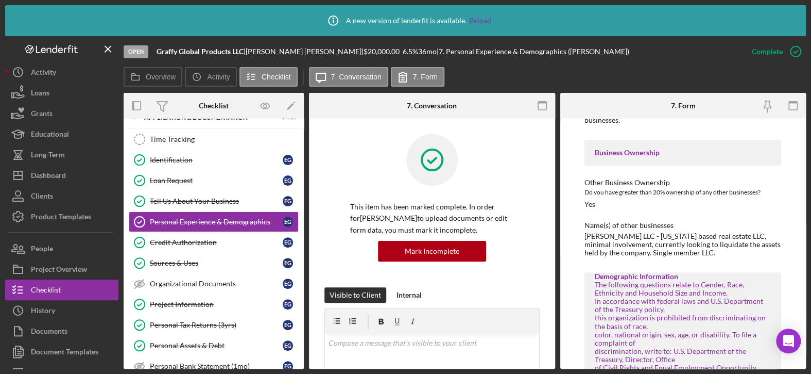
click at [706, 251] on div "[PERSON_NAME] LLC - [US_STATE] based real estate LLC, minimal involvement, curr…" at bounding box center [683, 244] width 197 height 25
drag, startPoint x: 627, startPoint y: 235, endPoint x: 578, endPoint y: 235, distance: 49.5
click at [578, 235] on div "To edit this form you must mark this item incomplete Business Experience Please…" at bounding box center [684, 243] width 246 height 250
copy div "Stornetta LLC"
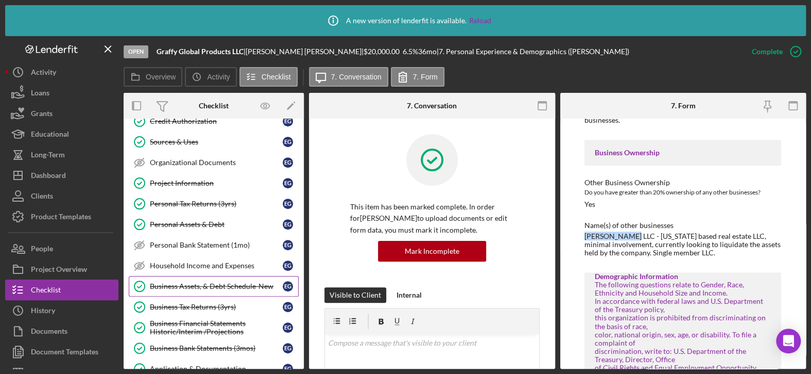
scroll to position [251, 0]
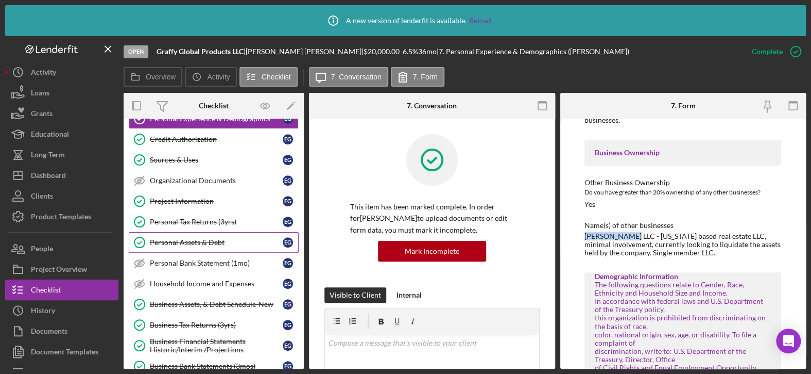
click at [213, 239] on div "Personal Assets & Debt" at bounding box center [216, 242] width 133 height 8
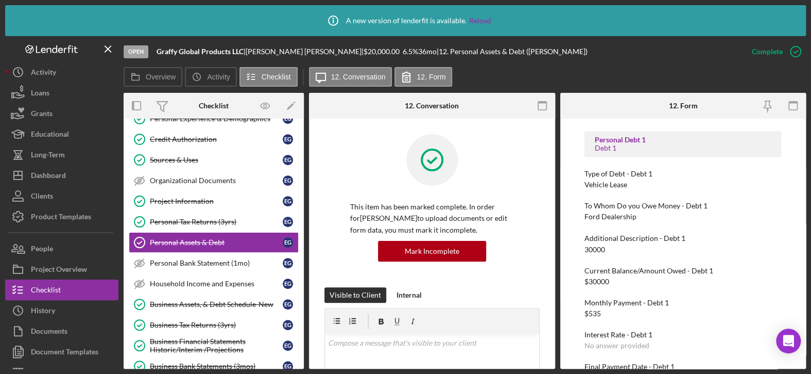
scroll to position [919, 0]
